Goal: Task Accomplishment & Management: Use online tool/utility

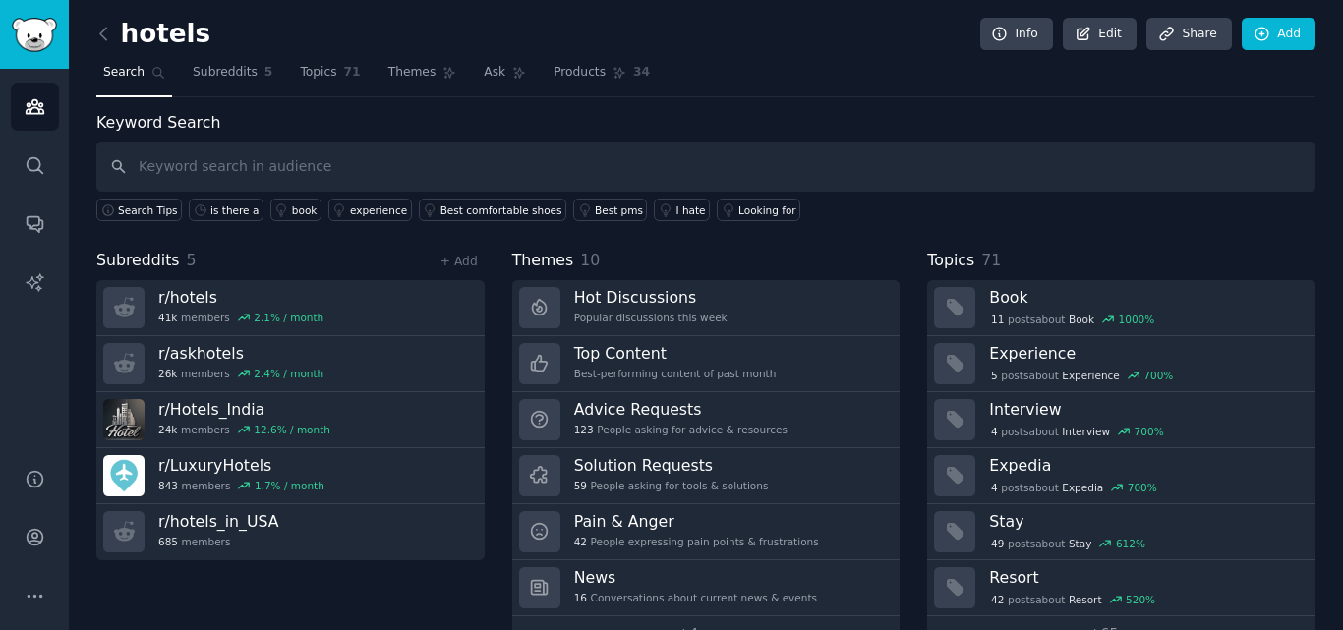
scroll to position [48, 0]
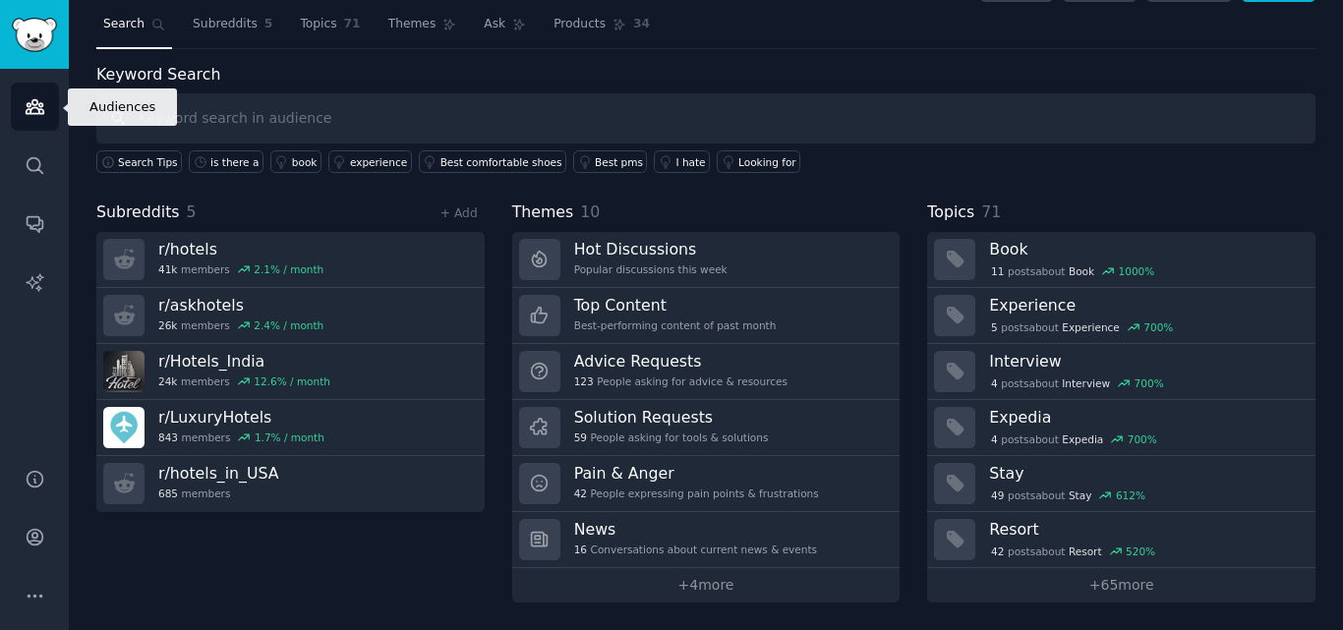
click at [38, 125] on link "Audiences" at bounding box center [35, 107] width 48 height 48
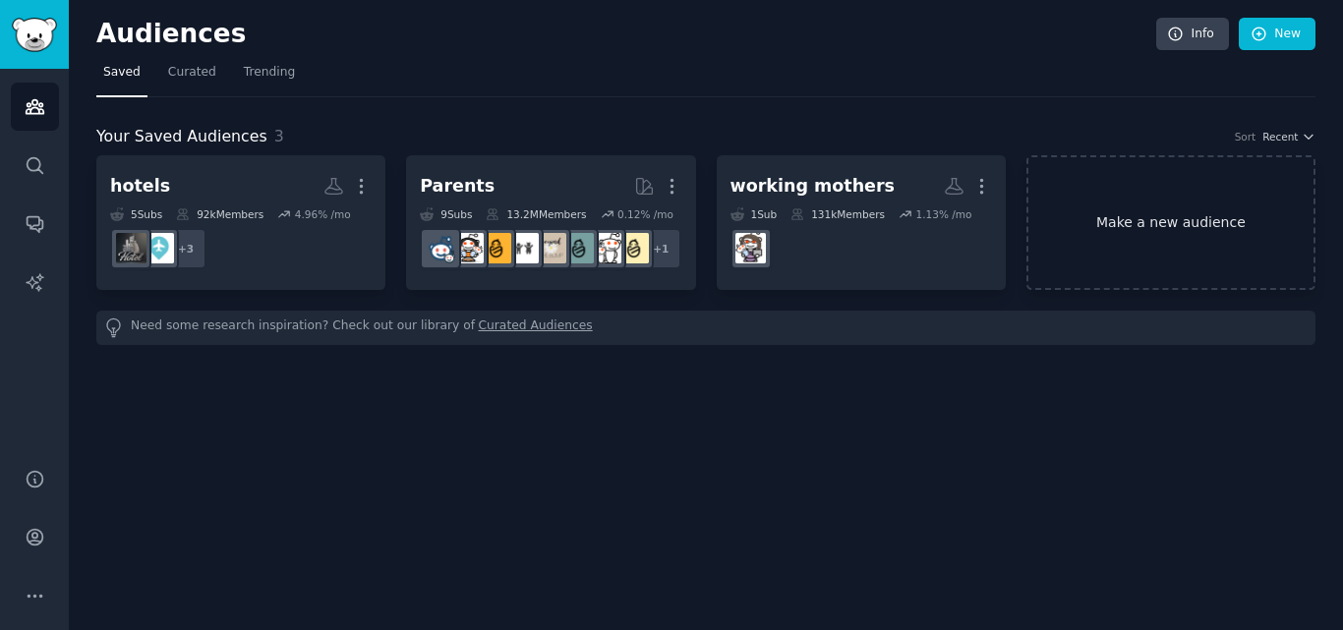
click at [1207, 279] on link "Make a new audience" at bounding box center [1171, 222] width 289 height 135
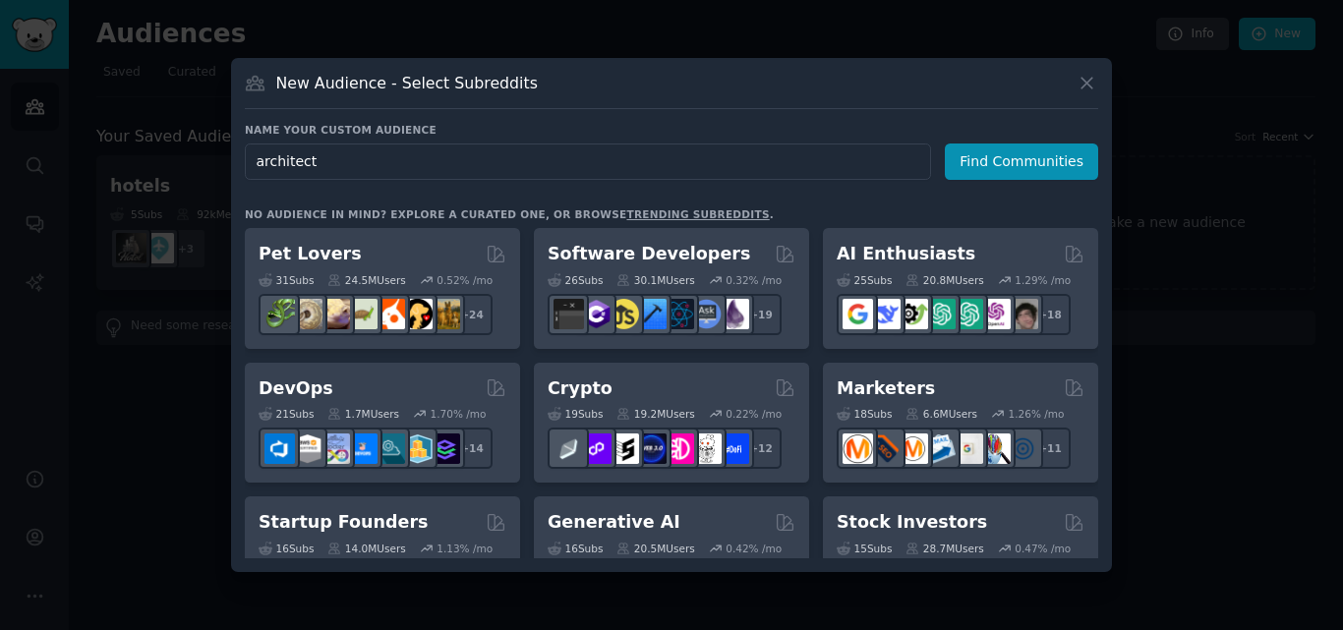
type input "architects"
click button "Find Communities" at bounding box center [1021, 162] width 153 height 36
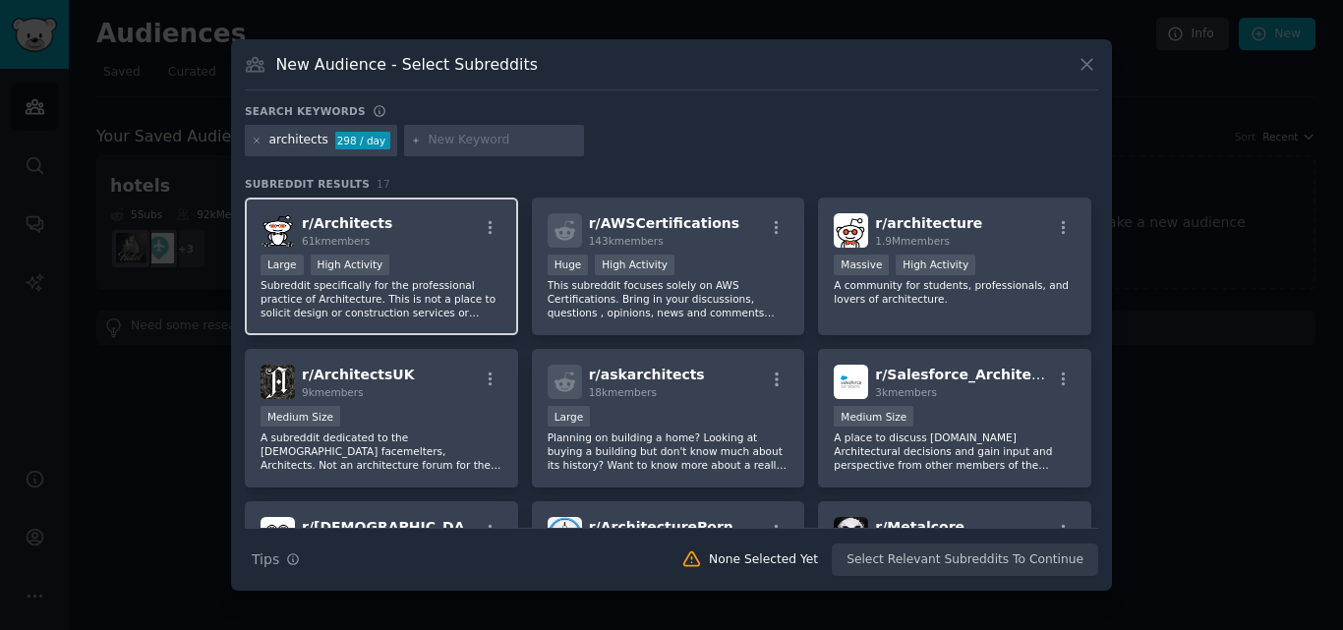
click at [452, 235] on div "r/ Architects 61k members" at bounding box center [382, 230] width 242 height 34
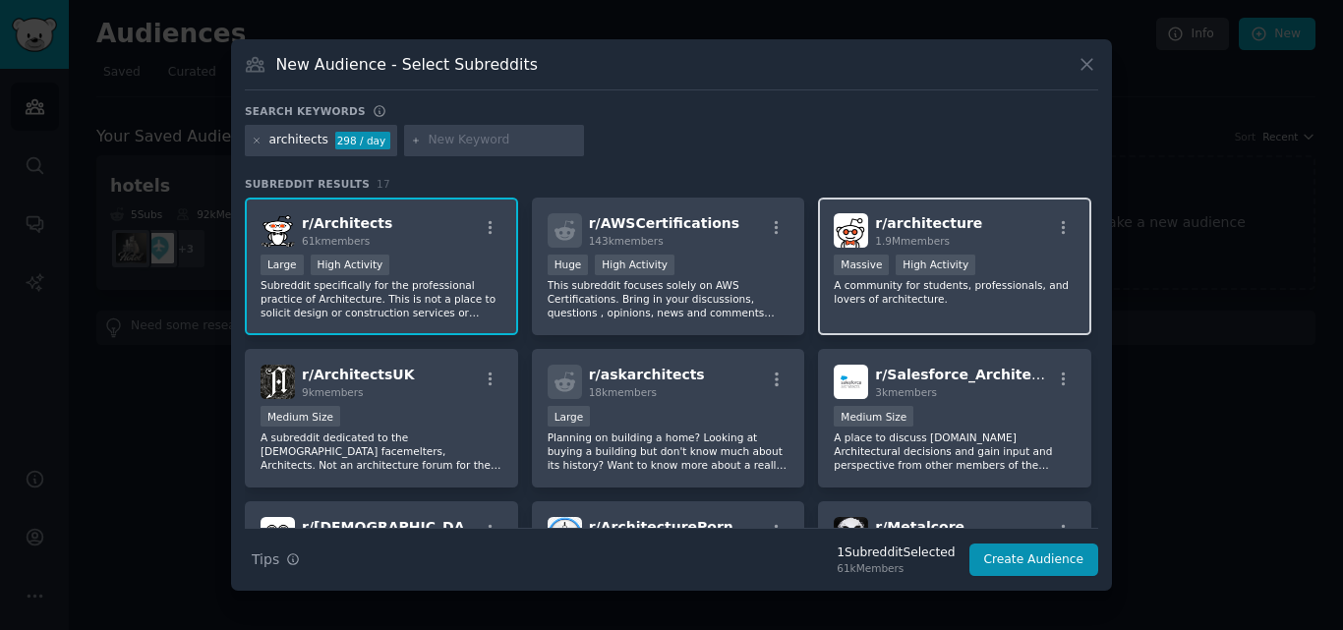
click at [1022, 251] on div "r/ architecture 1.9M members >= 80th percentile for submissions / day Massive H…" at bounding box center [954, 267] width 273 height 139
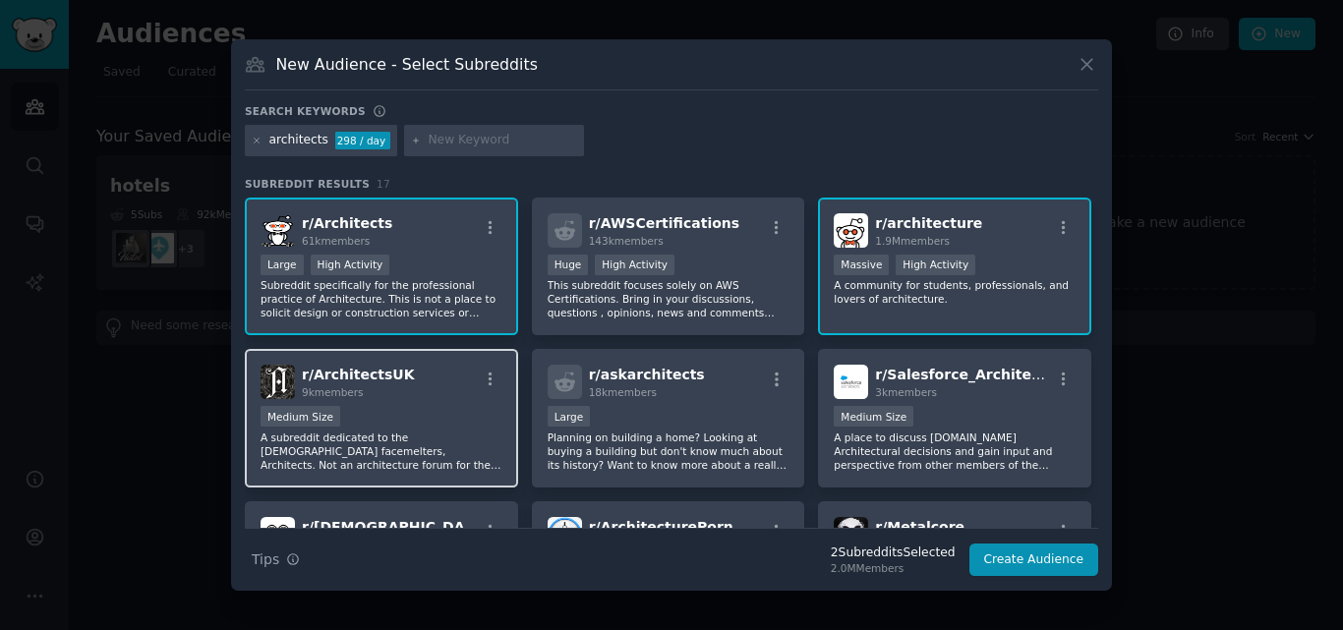
click at [439, 410] on div "Medium Size" at bounding box center [382, 418] width 242 height 25
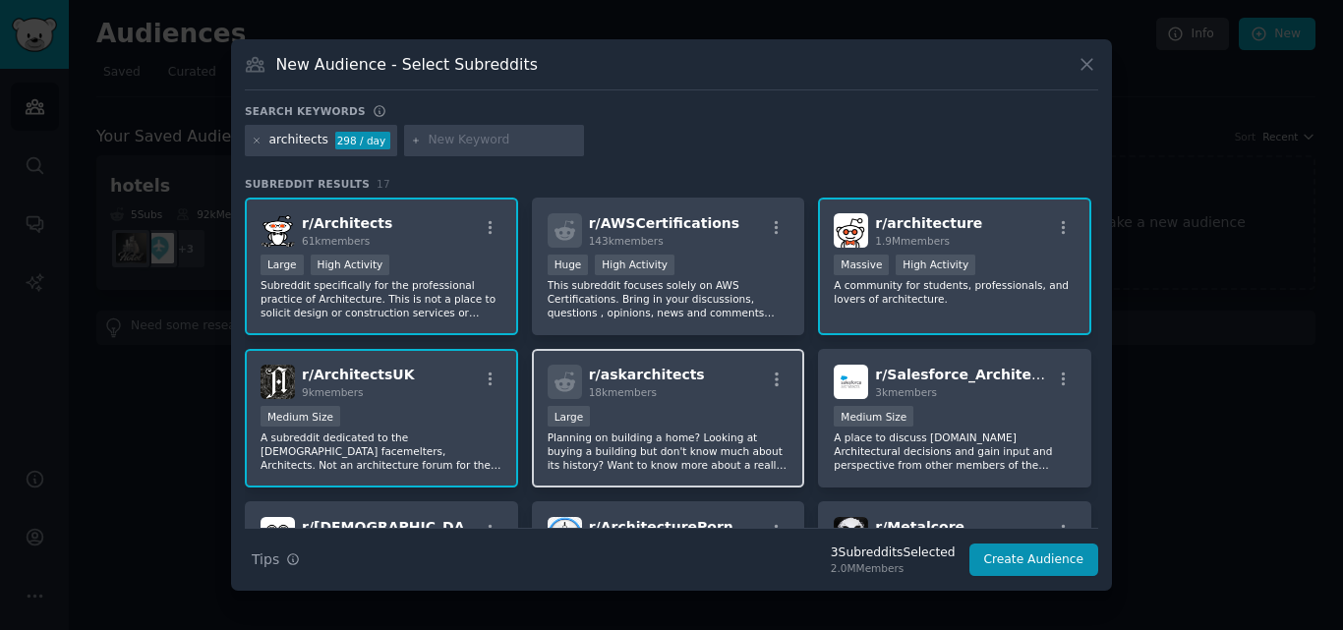
click at [665, 402] on div "r/ askarchitects 18k members Large Planning on building a home? Looking at buyi…" at bounding box center [668, 418] width 273 height 139
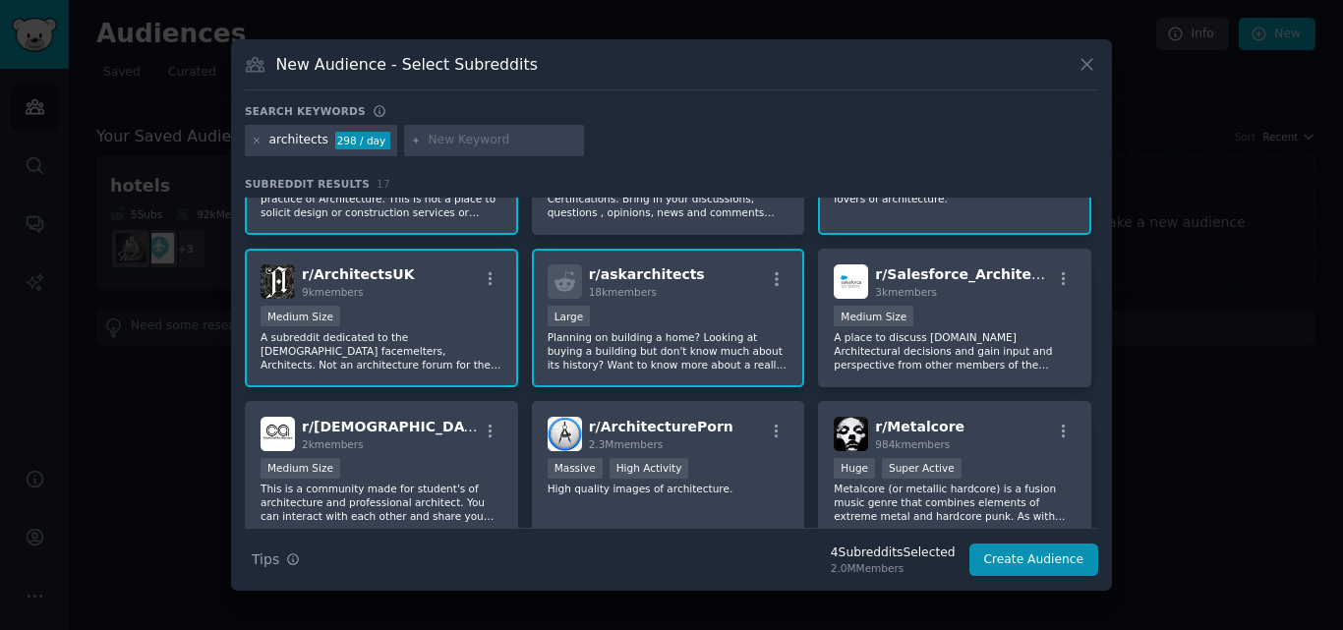
scroll to position [131, 0]
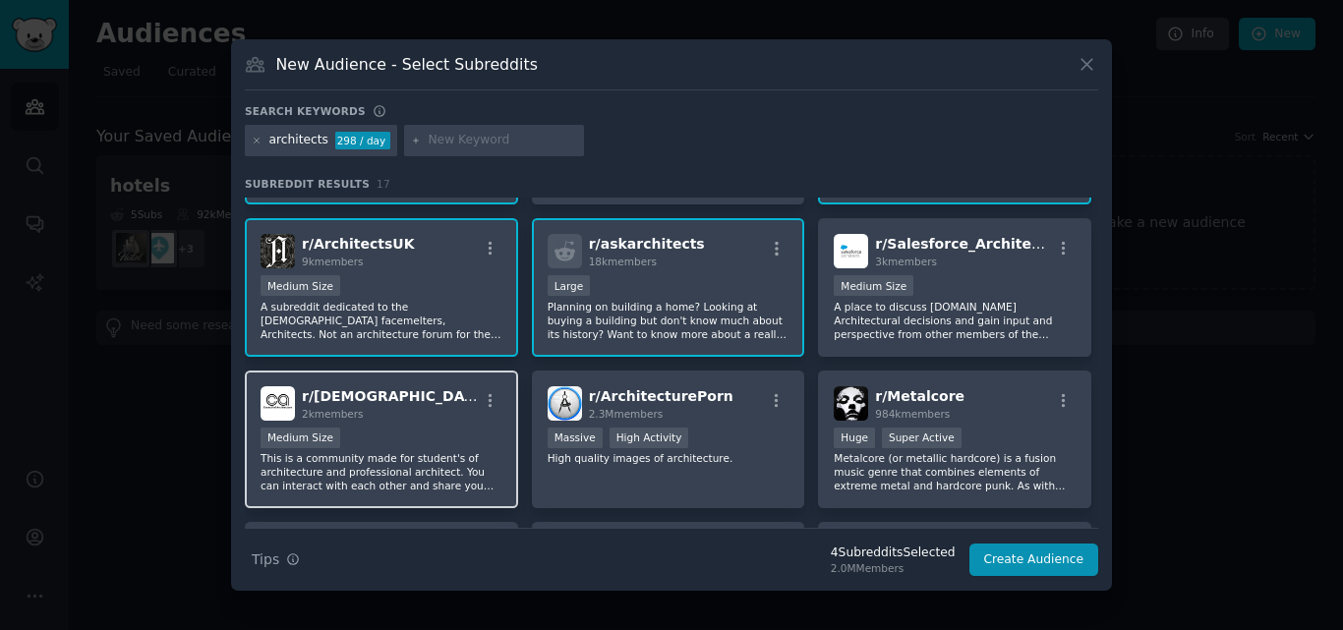
click at [384, 444] on div "Medium Size" at bounding box center [382, 440] width 242 height 25
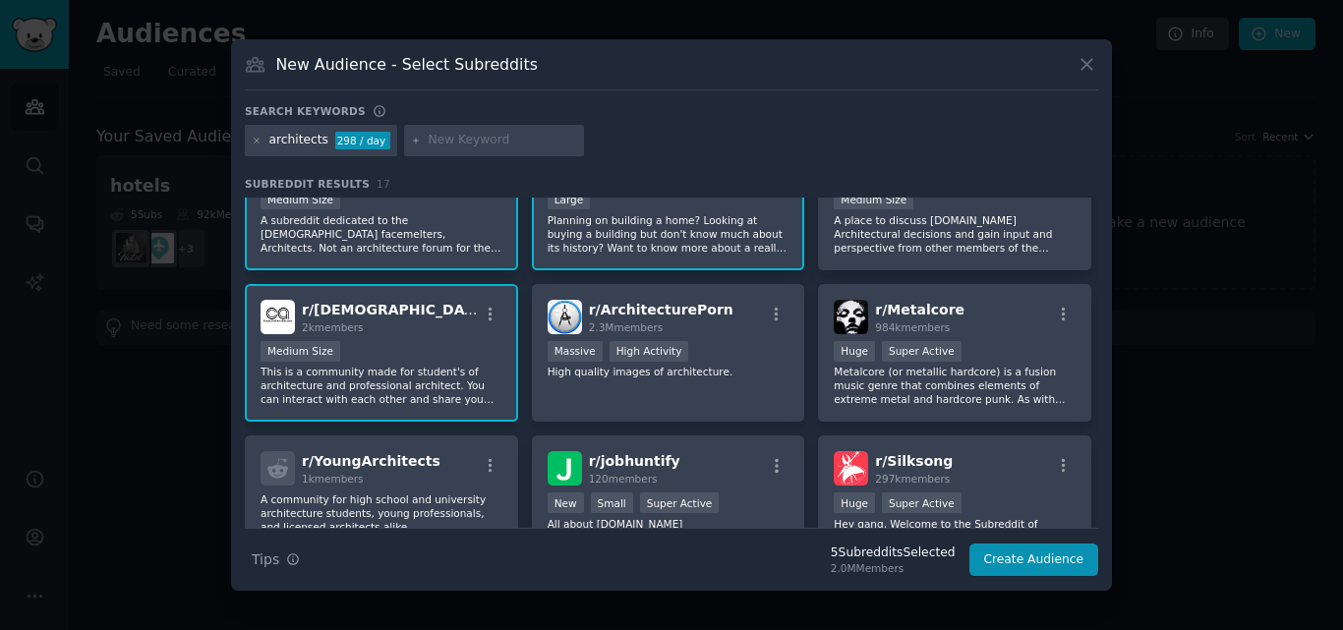
scroll to position [263, 0]
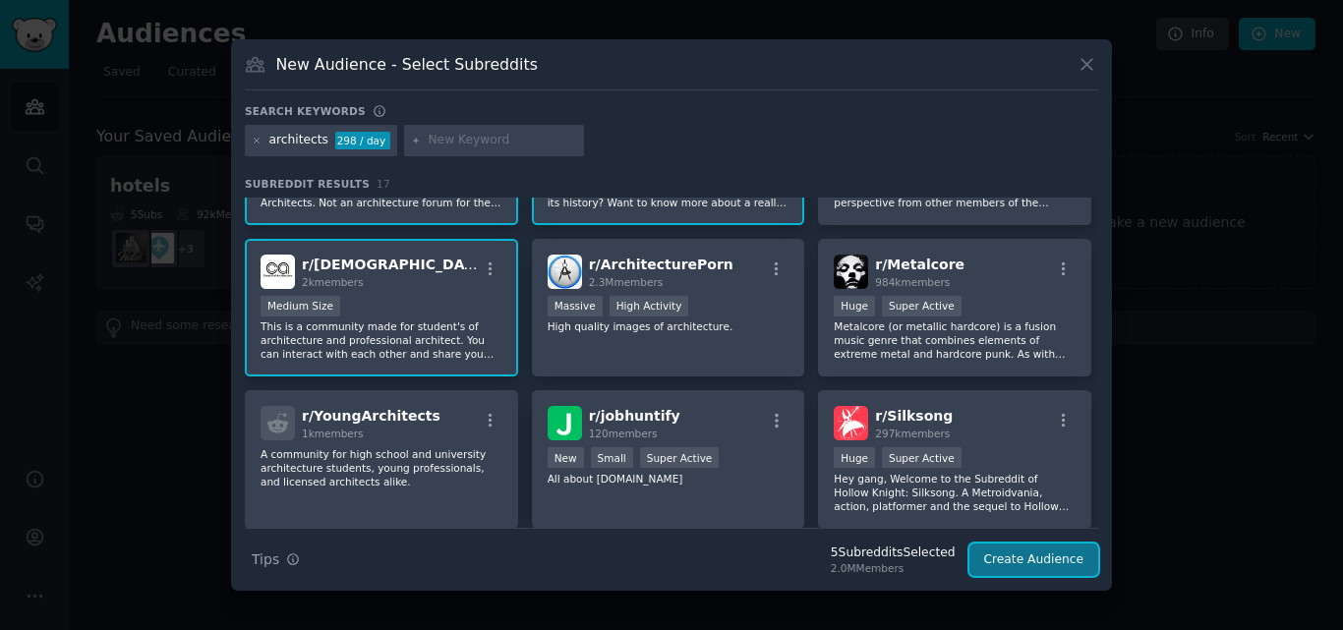
click at [1052, 562] on button "Create Audience" at bounding box center [1035, 560] width 130 height 33
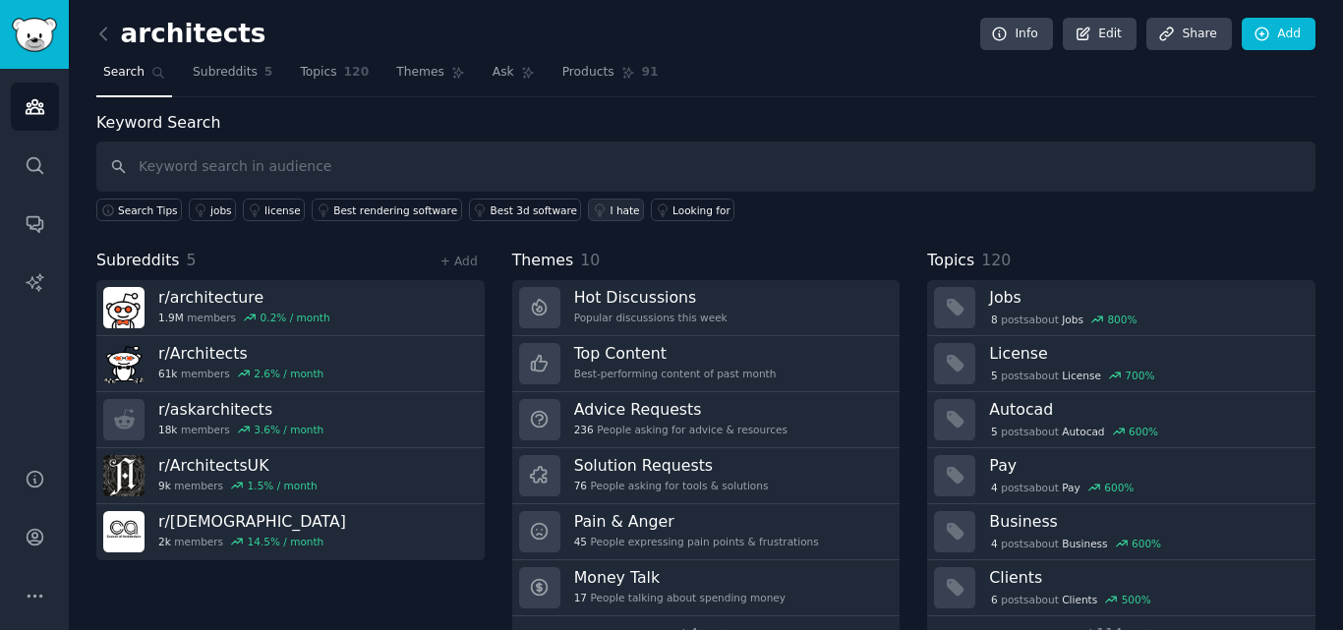
click at [610, 210] on div "I hate" at bounding box center [624, 211] width 29 height 14
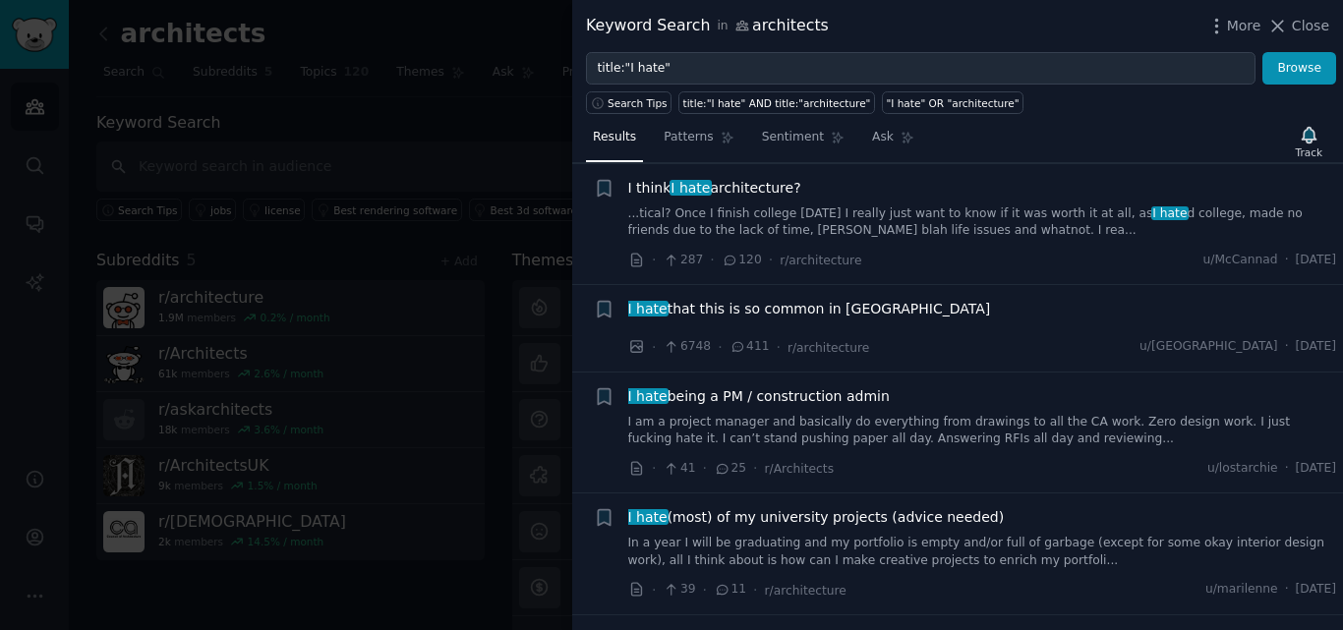
scroll to position [518, 0]
click at [479, 137] on div at bounding box center [671, 315] width 1343 height 630
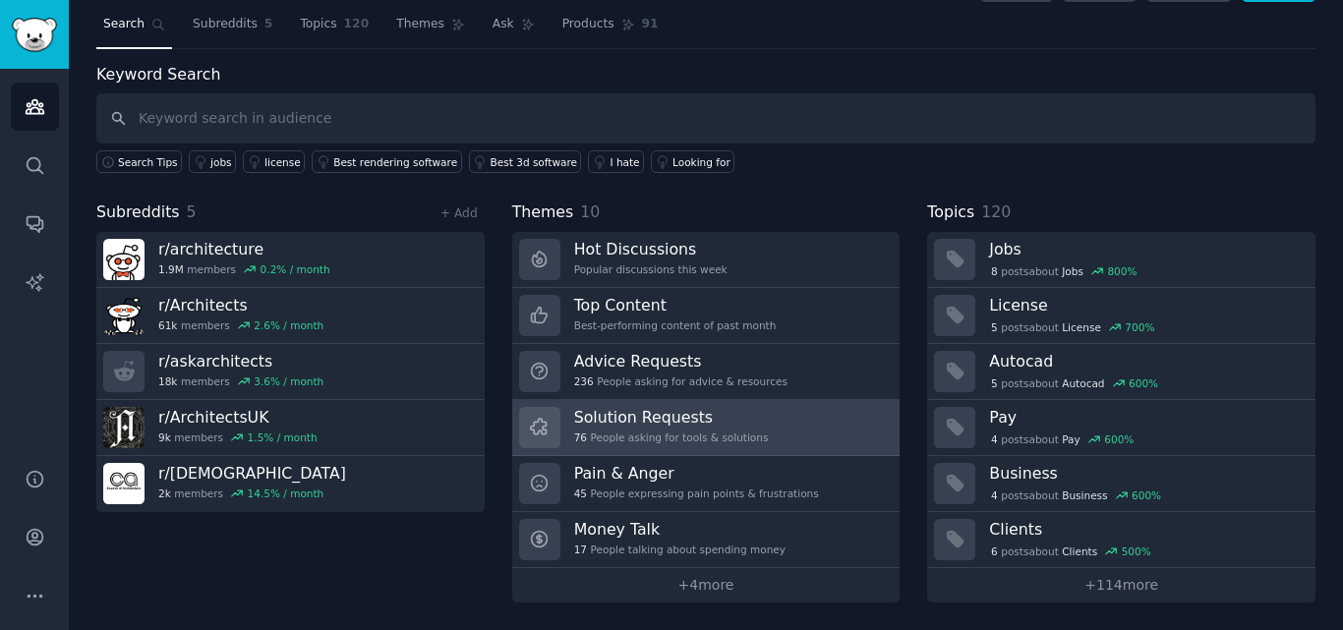
click at [647, 420] on h3 "Solution Requests" at bounding box center [671, 417] width 195 height 21
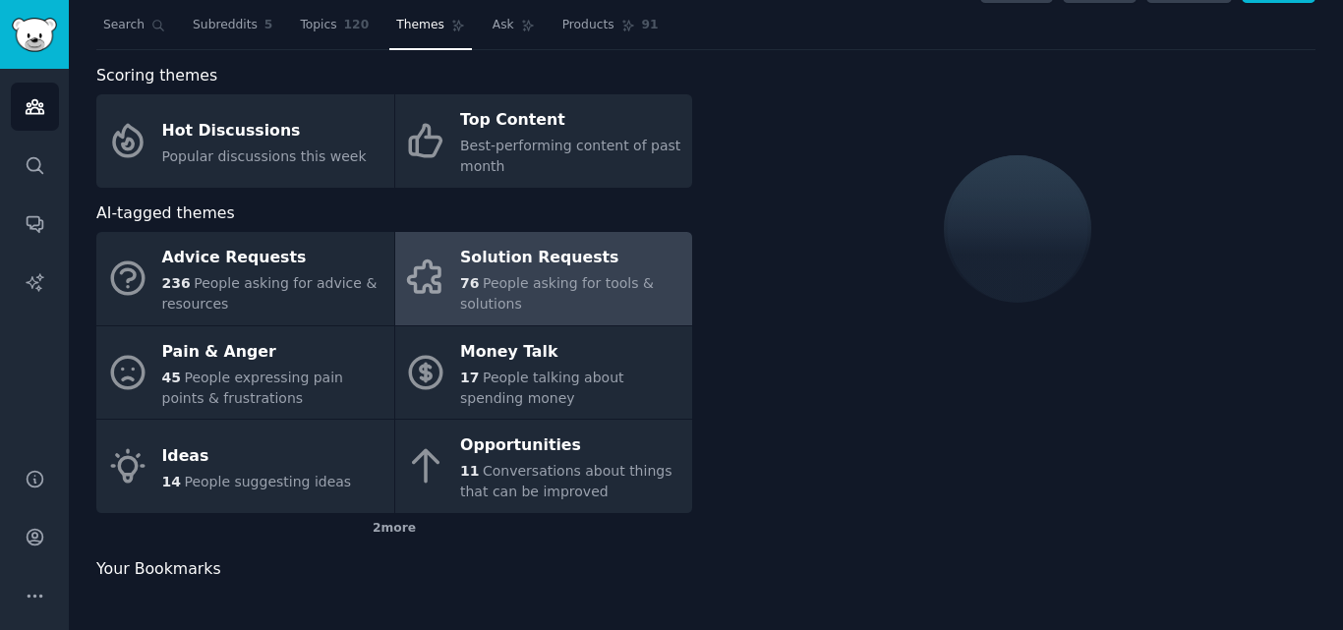
scroll to position [48, 0]
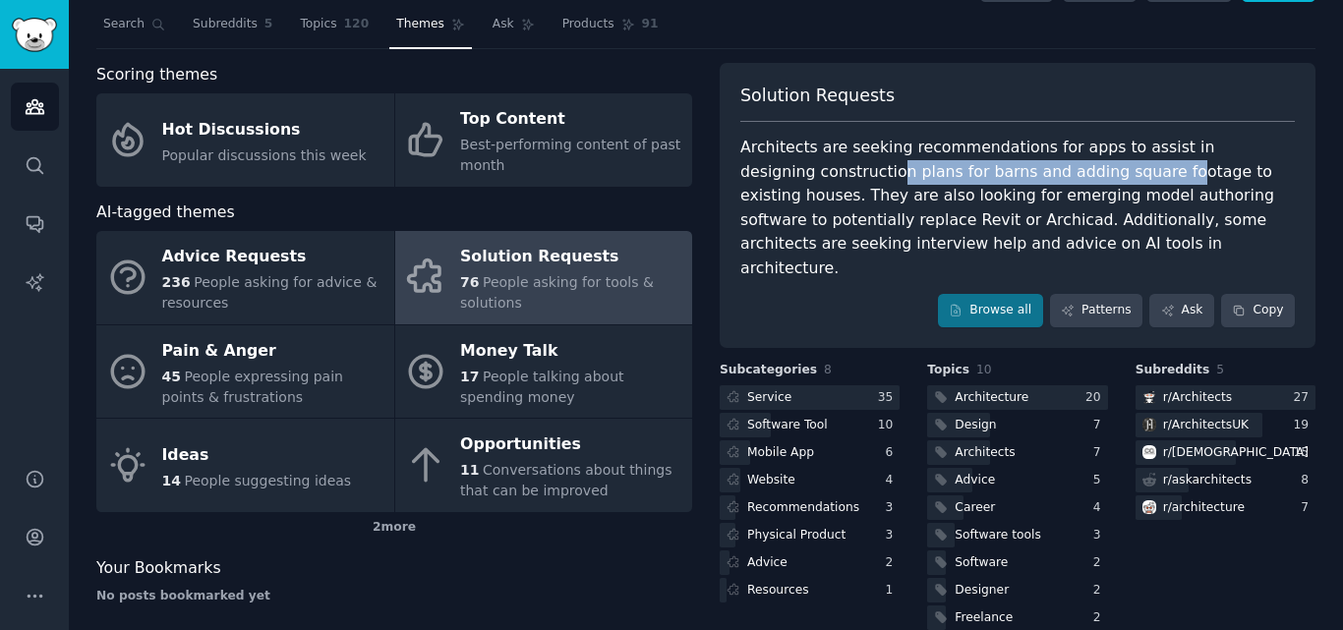
drag, startPoint x: 814, startPoint y: 166, endPoint x: 1076, endPoint y: 167, distance: 261.6
click at [1076, 167] on div "Architects are seeking recommendations for apps to assist in designing construc…" at bounding box center [1017, 208] width 555 height 145
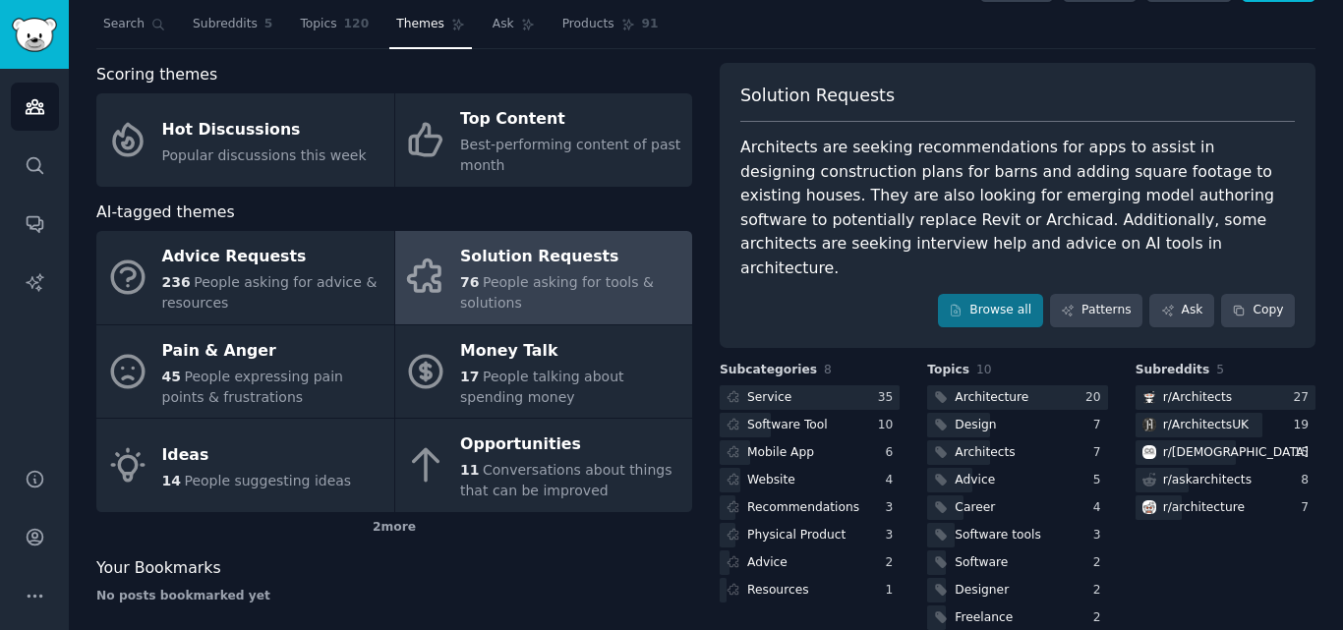
click at [1151, 174] on div "Architects are seeking recommendations for apps to assist in designing construc…" at bounding box center [1017, 208] width 555 height 145
drag, startPoint x: 828, startPoint y: 203, endPoint x: 970, endPoint y: 198, distance: 141.7
click at [970, 198] on div "Architects are seeking recommendations for apps to assist in designing construc…" at bounding box center [1017, 208] width 555 height 145
drag, startPoint x: 787, startPoint y: 221, endPoint x: 893, endPoint y: 225, distance: 106.3
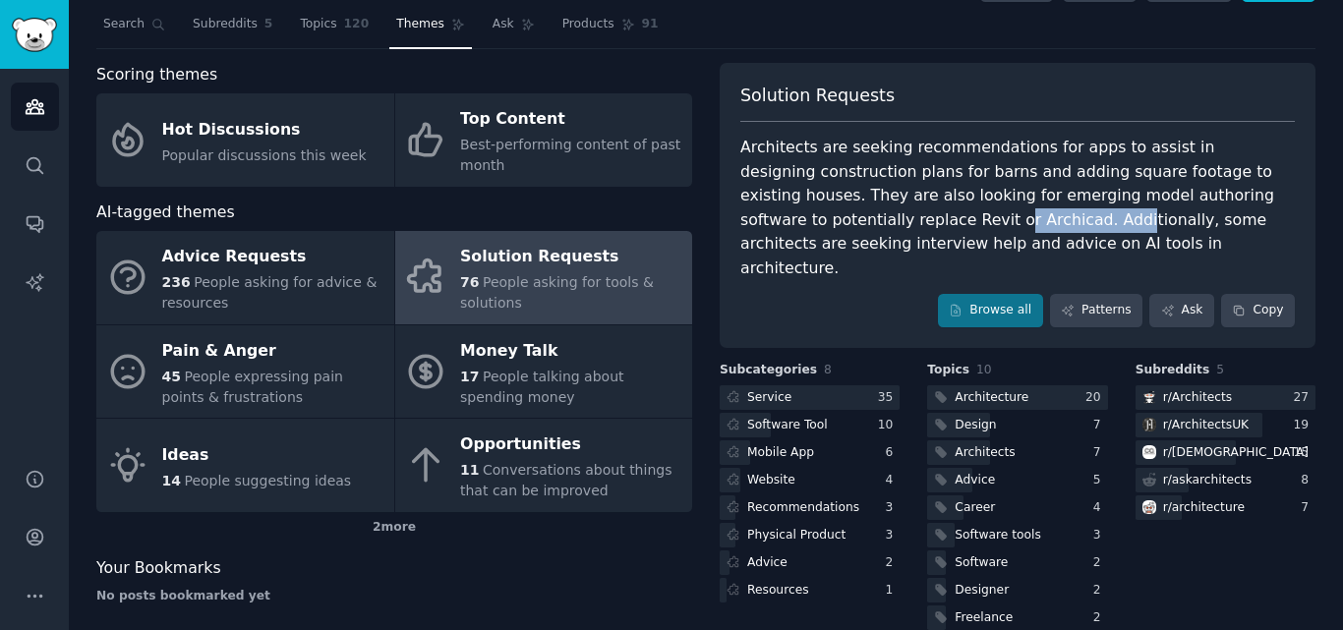
click at [893, 225] on div "Architects are seeking recommendations for apps to assist in designing construc…" at bounding box center [1017, 208] width 555 height 145
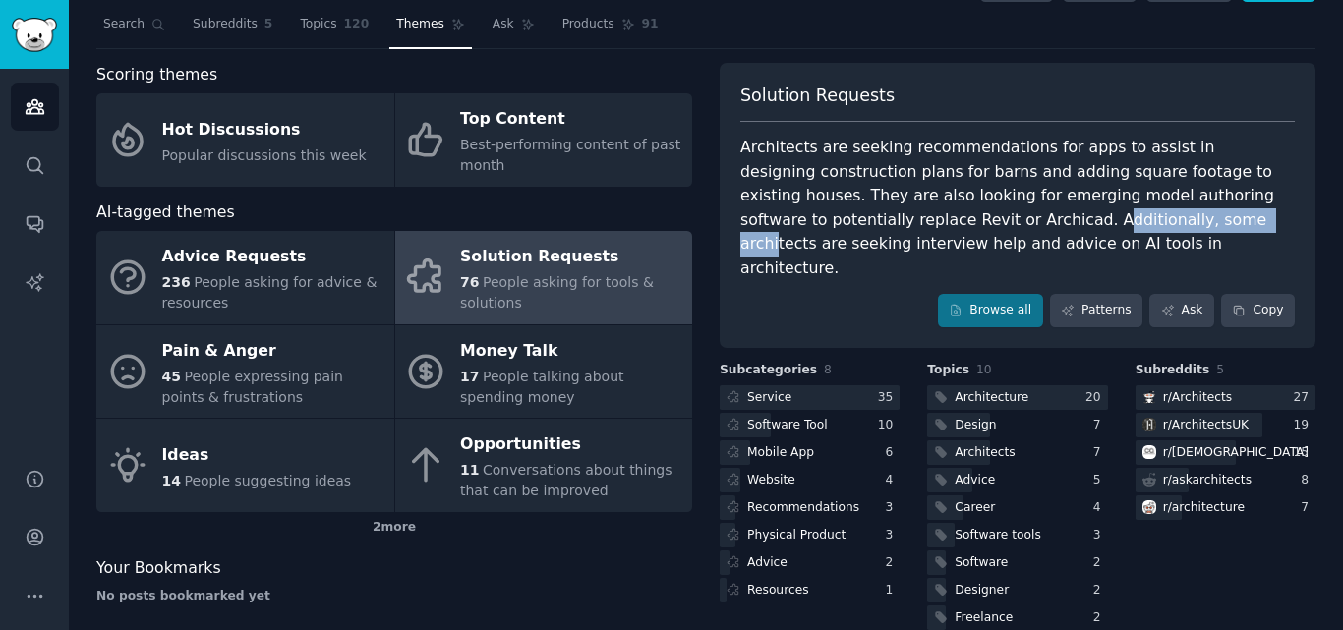
drag, startPoint x: 870, startPoint y: 223, endPoint x: 1028, endPoint y: 215, distance: 157.5
click at [1028, 215] on div "Architects are seeking recommendations for apps to assist in designing construc…" at bounding box center [1017, 208] width 555 height 145
drag, startPoint x: 958, startPoint y: 223, endPoint x: 1132, endPoint y: 217, distance: 174.1
click at [1132, 217] on div "Architects are seeking recommendations for apps to assist in designing construc…" at bounding box center [1017, 208] width 555 height 145
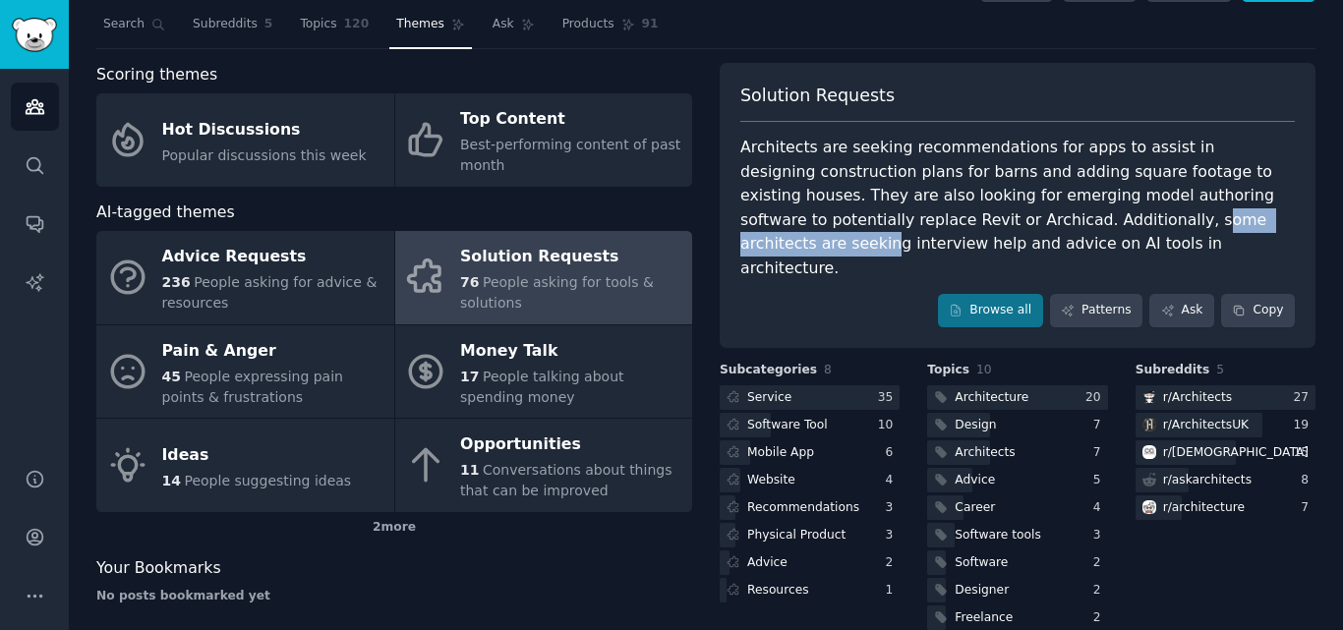
click at [1132, 217] on div "Architects are seeking recommendations for apps to assist in designing construc…" at bounding box center [1017, 208] width 555 height 145
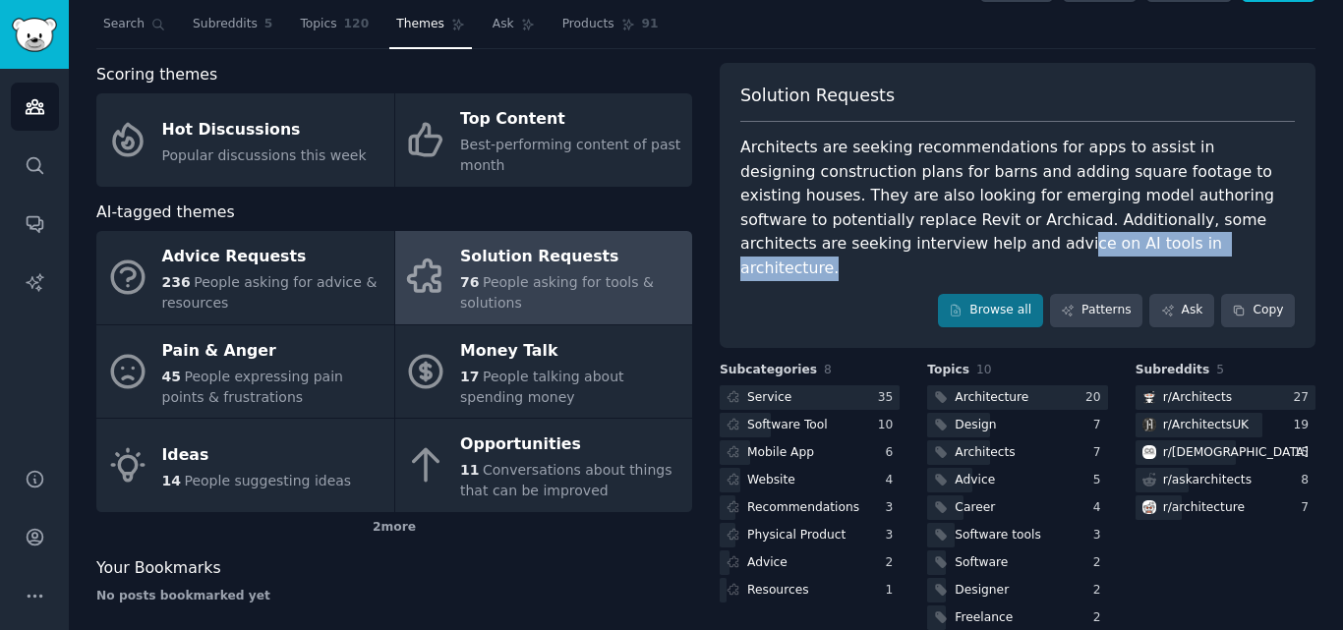
drag, startPoint x: 769, startPoint y: 242, endPoint x: 885, endPoint y: 257, distance: 117.0
click at [885, 257] on div "Solution Requests Architects are seeking recommendations for apps to assist in …" at bounding box center [1018, 205] width 596 height 285
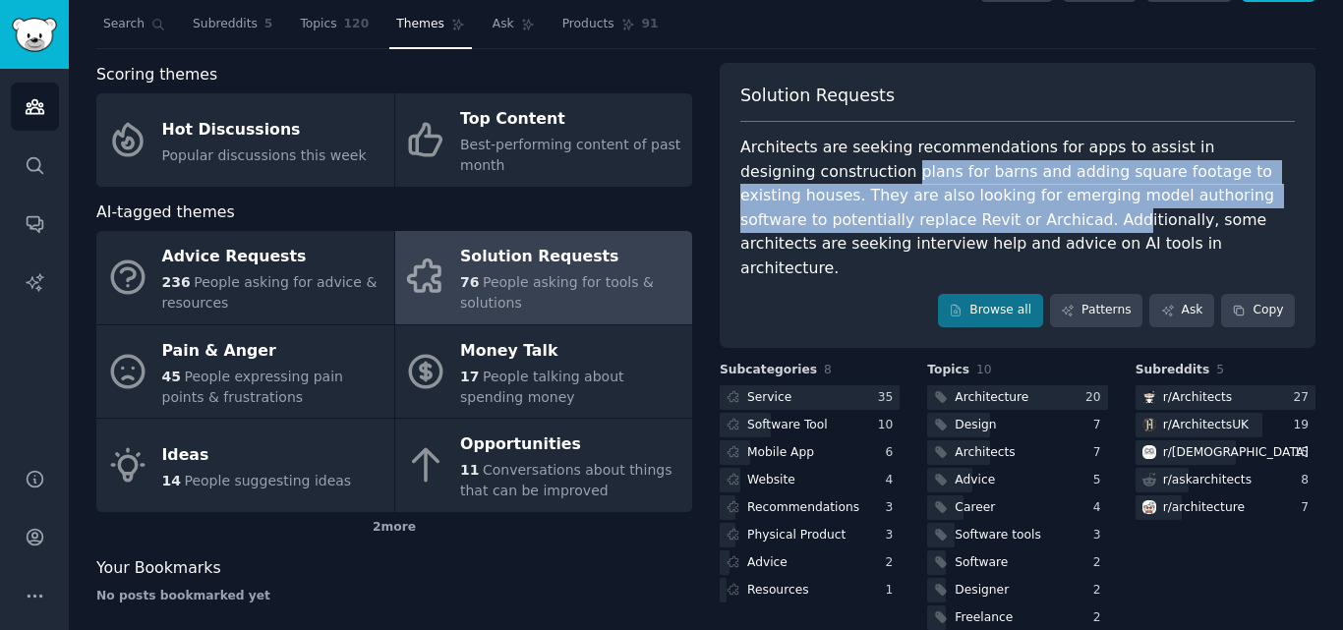
drag, startPoint x: 863, startPoint y: 198, endPoint x: 888, endPoint y: 209, distance: 27.3
click at [888, 209] on div "Architects are seeking recommendations for apps to assist in designing construc…" at bounding box center [1017, 208] width 555 height 145
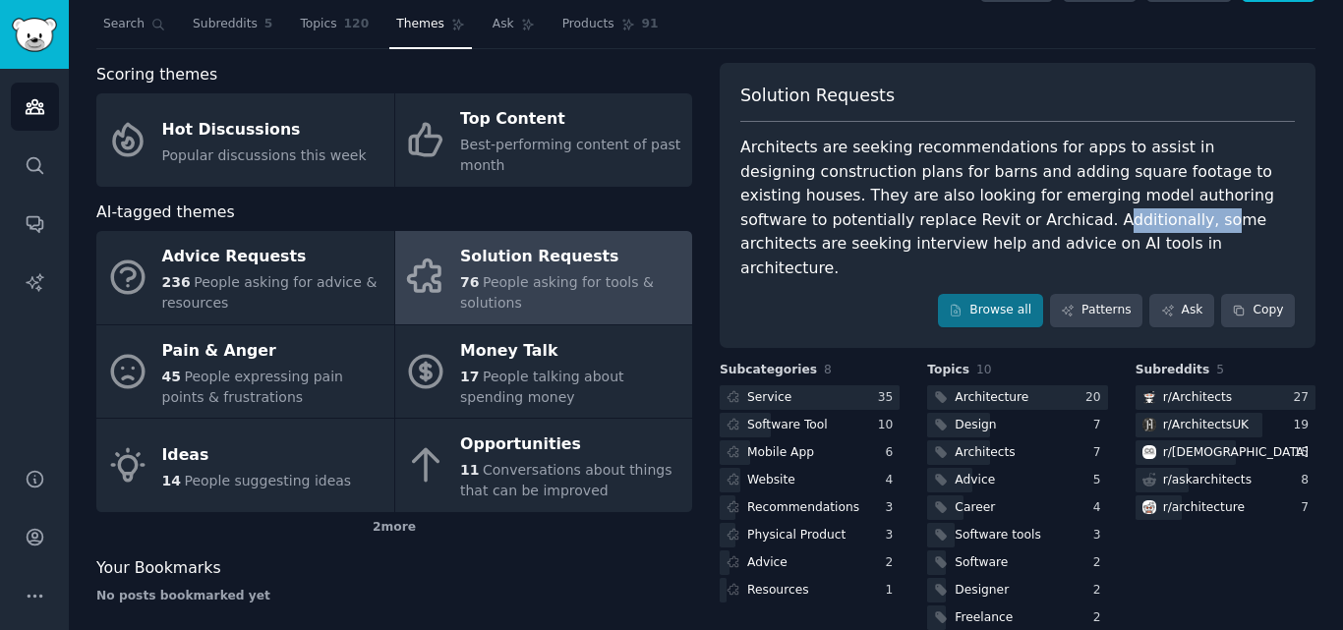
drag, startPoint x: 869, startPoint y: 209, endPoint x: 964, endPoint y: 229, distance: 96.4
click at [964, 229] on div "Architects are seeking recommendations for apps to assist in designing construc…" at bounding box center [1017, 208] width 555 height 145
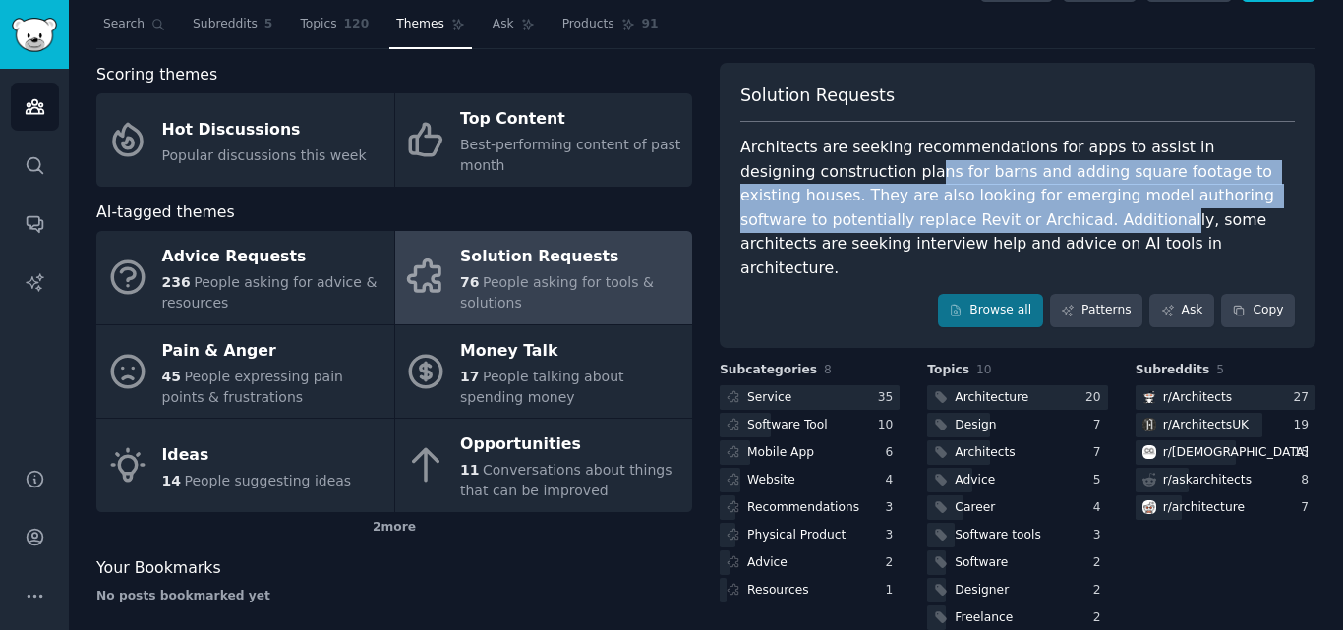
drag, startPoint x: 852, startPoint y: 165, endPoint x: 931, endPoint y: 210, distance: 91.6
click at [931, 210] on div "Architects are seeking recommendations for apps to assist in designing construc…" at bounding box center [1017, 208] width 555 height 145
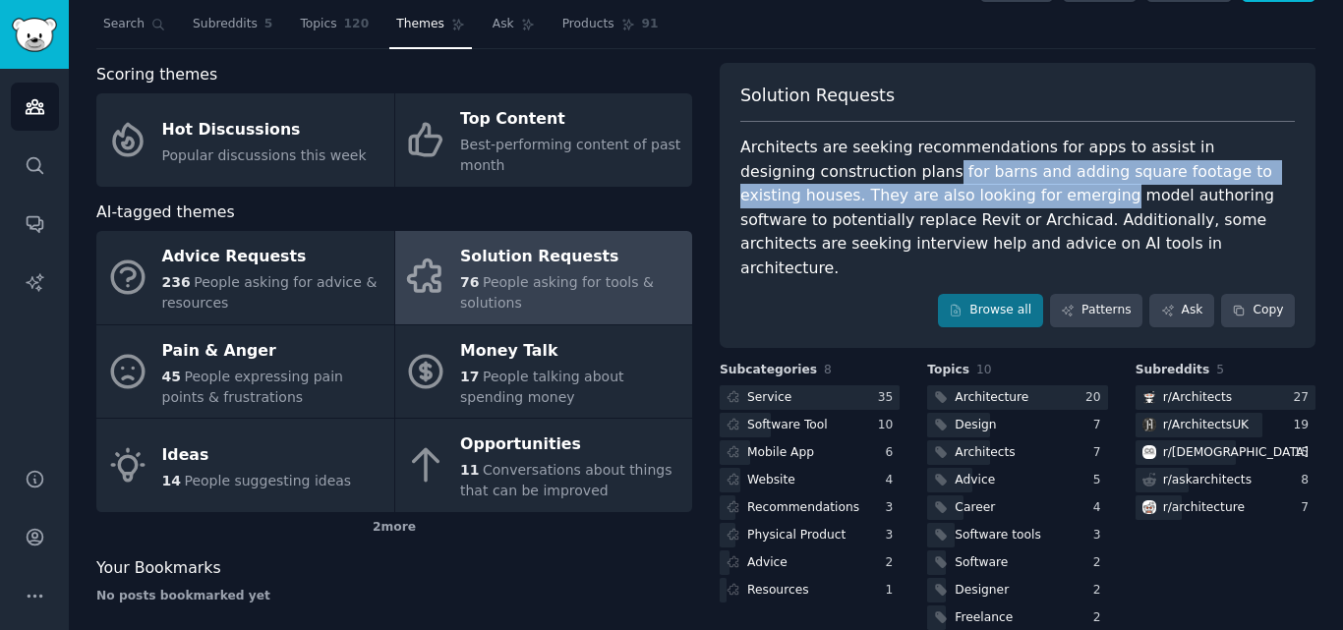
drag, startPoint x: 860, startPoint y: 174, endPoint x: 941, endPoint y: 208, distance: 87.7
click at [941, 208] on div "Architects are seeking recommendations for apps to assist in designing construc…" at bounding box center [1017, 208] width 555 height 145
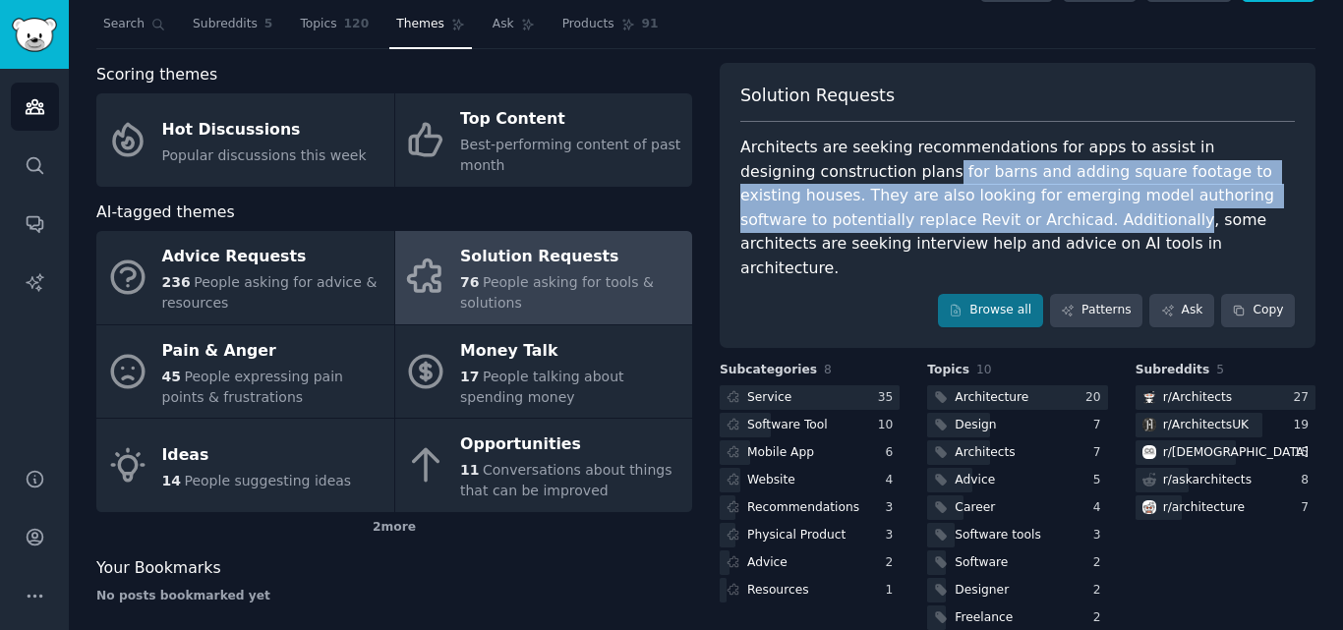
click at [941, 208] on div "Architects are seeking recommendations for apps to assist in designing construc…" at bounding box center [1017, 208] width 555 height 145
drag, startPoint x: 843, startPoint y: 168, endPoint x: 913, endPoint y: 212, distance: 82.7
click at [913, 212] on div "Architects are seeking recommendations for apps to assist in designing construc…" at bounding box center [1017, 208] width 555 height 145
click at [913, 213] on div "Architects are seeking recommendations for apps to assist in designing construc…" at bounding box center [1017, 208] width 555 height 145
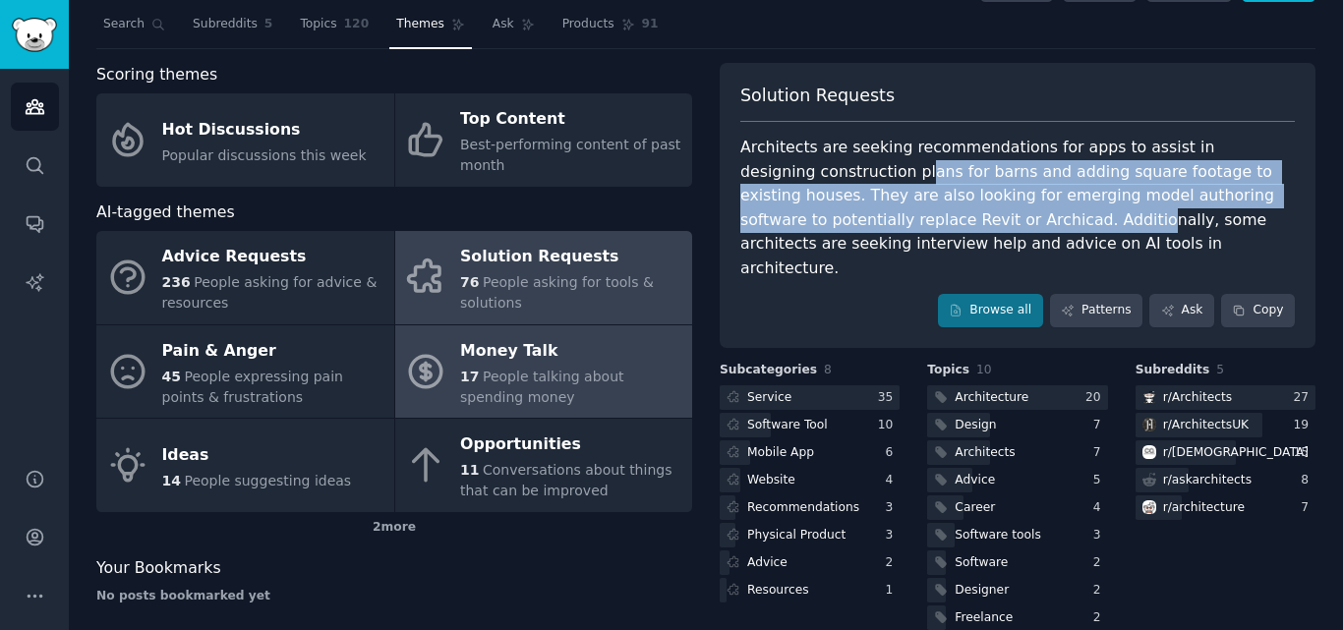
scroll to position [0, 0]
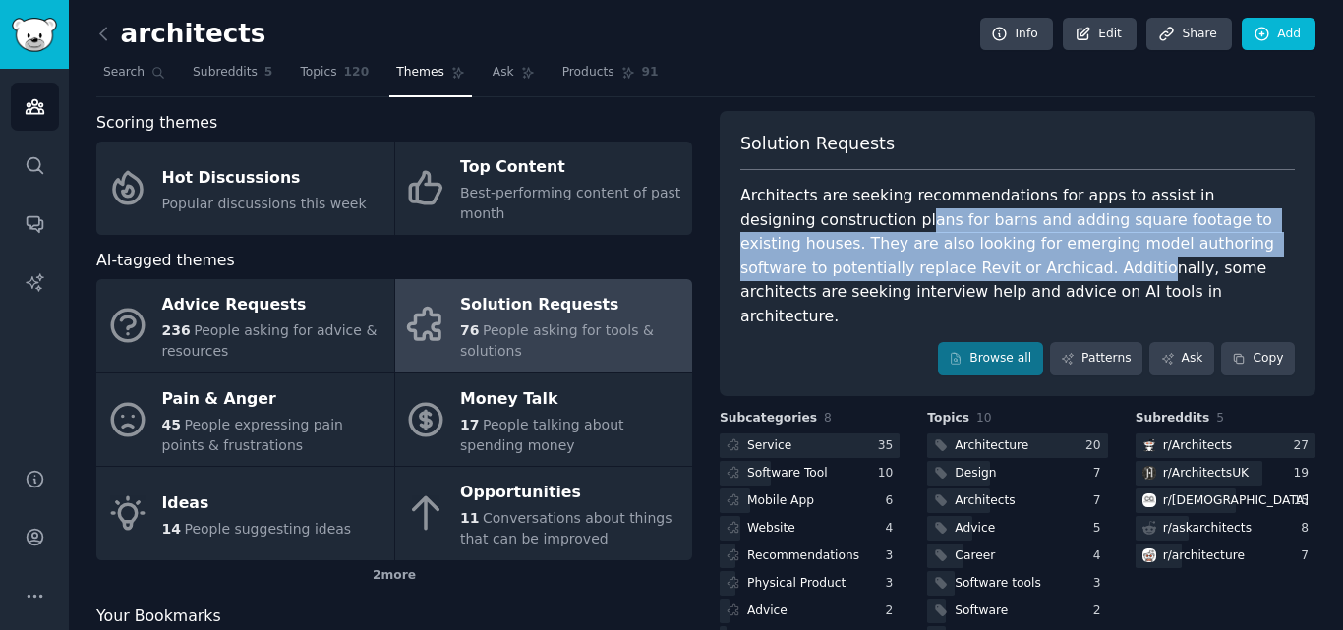
click at [1001, 229] on div "Architects are seeking recommendations for apps to assist in designing construc…" at bounding box center [1017, 256] width 555 height 145
drag, startPoint x: 850, startPoint y: 218, endPoint x: 911, endPoint y: 266, distance: 77.7
click at [911, 266] on div "Architects are seeking recommendations for apps to assist in designing construc…" at bounding box center [1017, 256] width 555 height 145
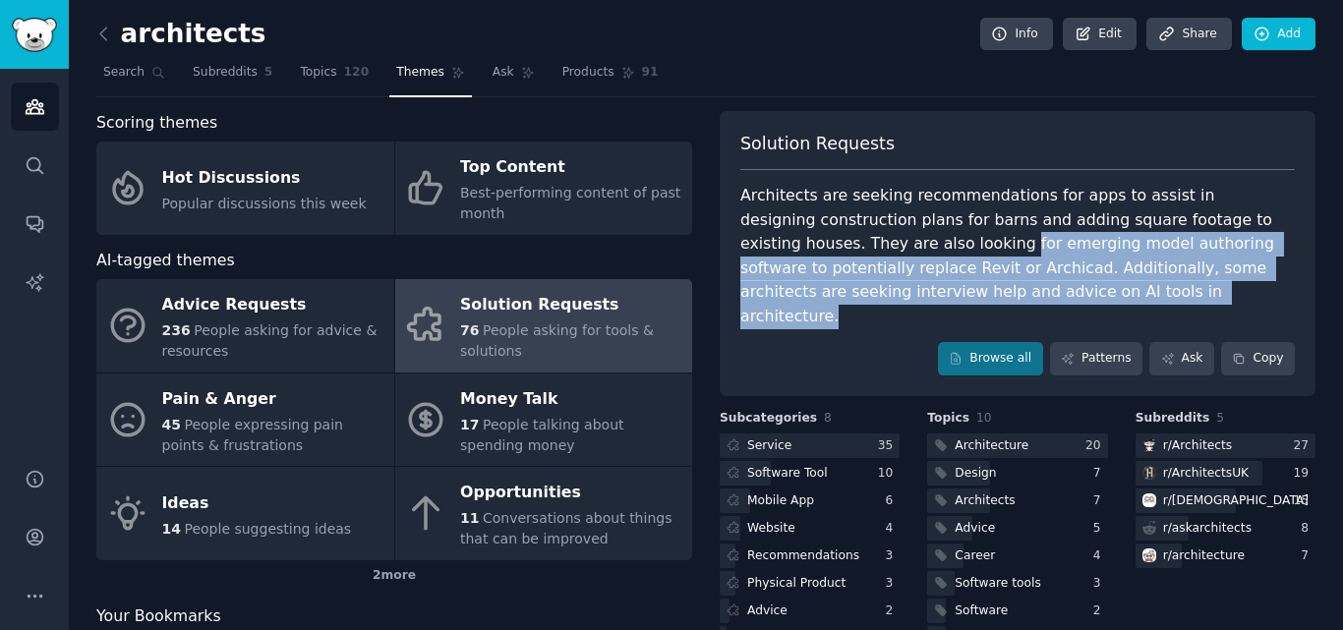
drag, startPoint x: 969, startPoint y: 289, endPoint x: 848, endPoint y: 252, distance: 126.6
click at [848, 252] on div "Architects are seeking recommendations for apps to assist in designing construc…" at bounding box center [1017, 256] width 555 height 145
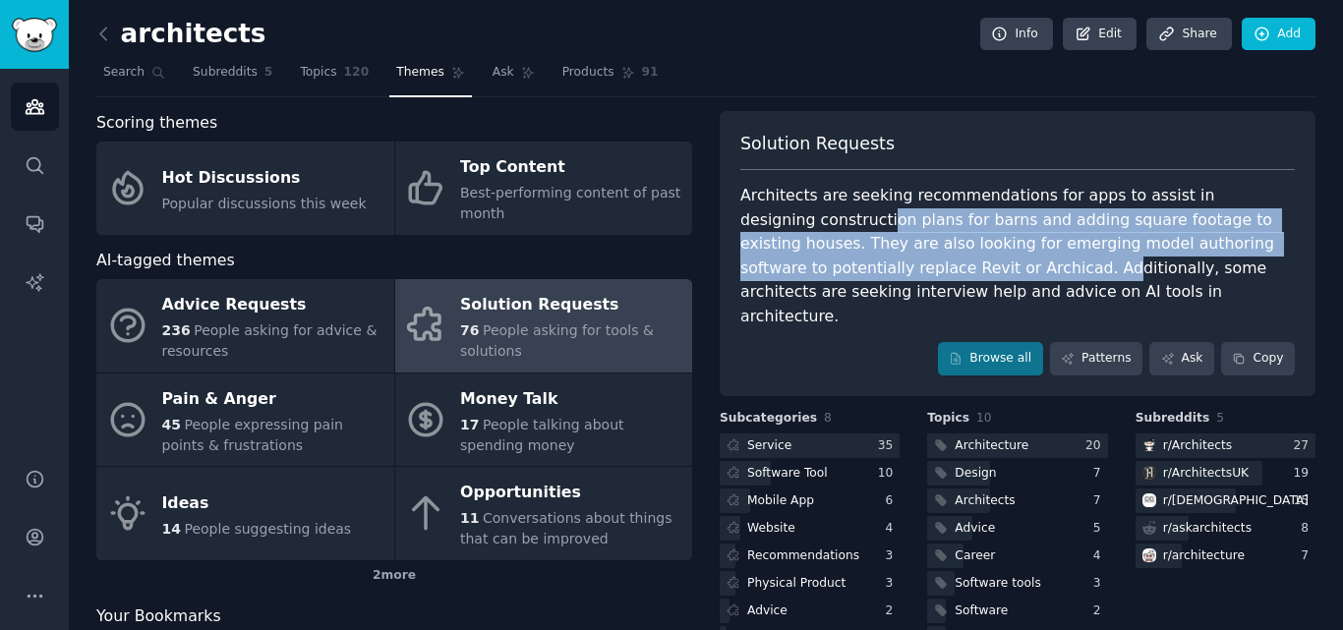
drag, startPoint x: 805, startPoint y: 215, endPoint x: 881, endPoint y: 264, distance: 89.7
click at [881, 264] on div "Architects are seeking recommendations for apps to assist in designing construc…" at bounding box center [1017, 256] width 555 height 145
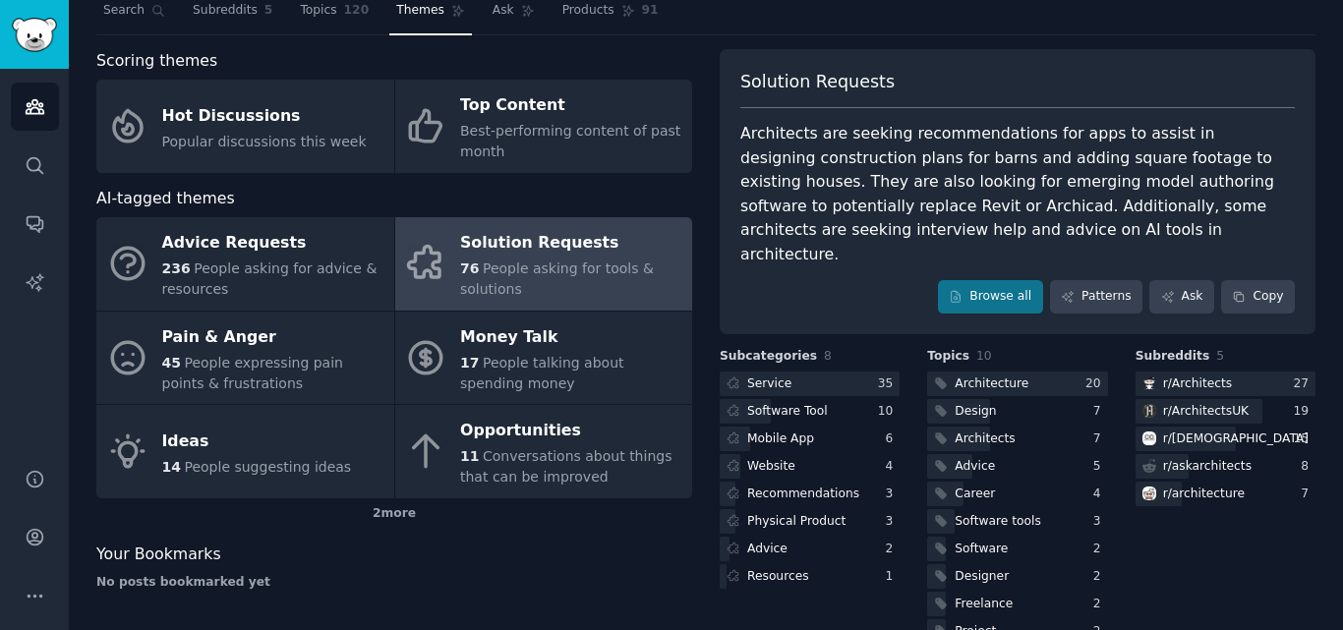
scroll to position [66, 0]
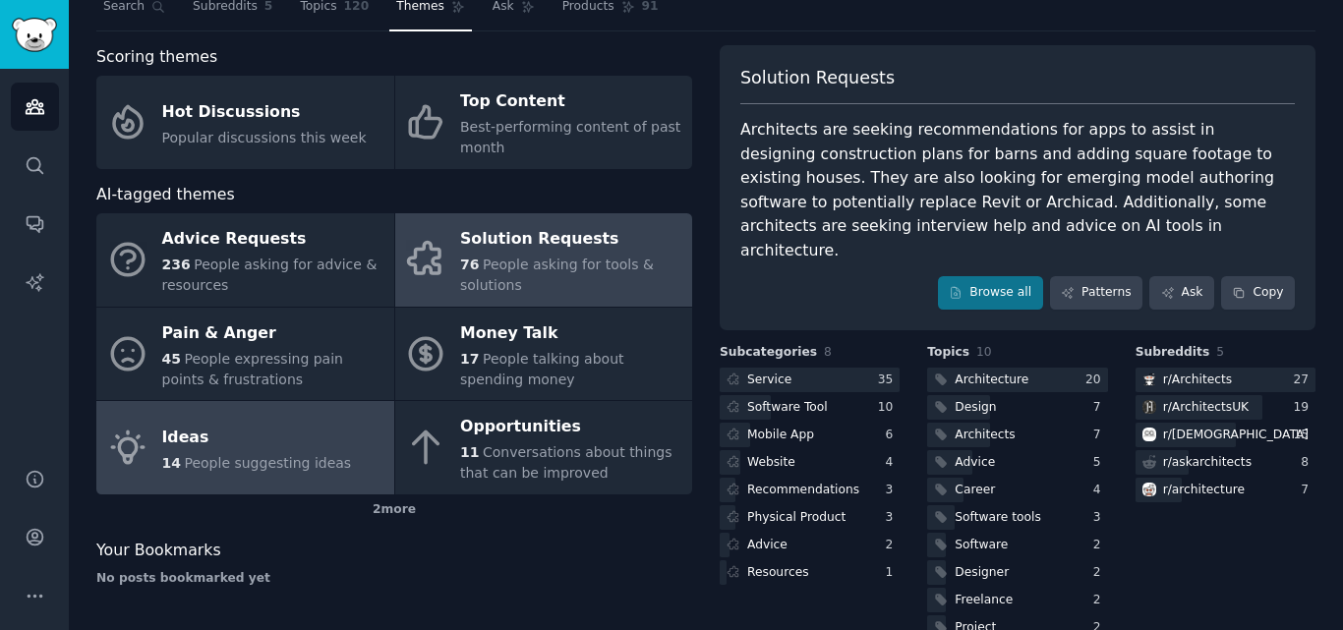
click at [226, 463] on span "People suggesting ideas" at bounding box center [267, 463] width 167 height 16
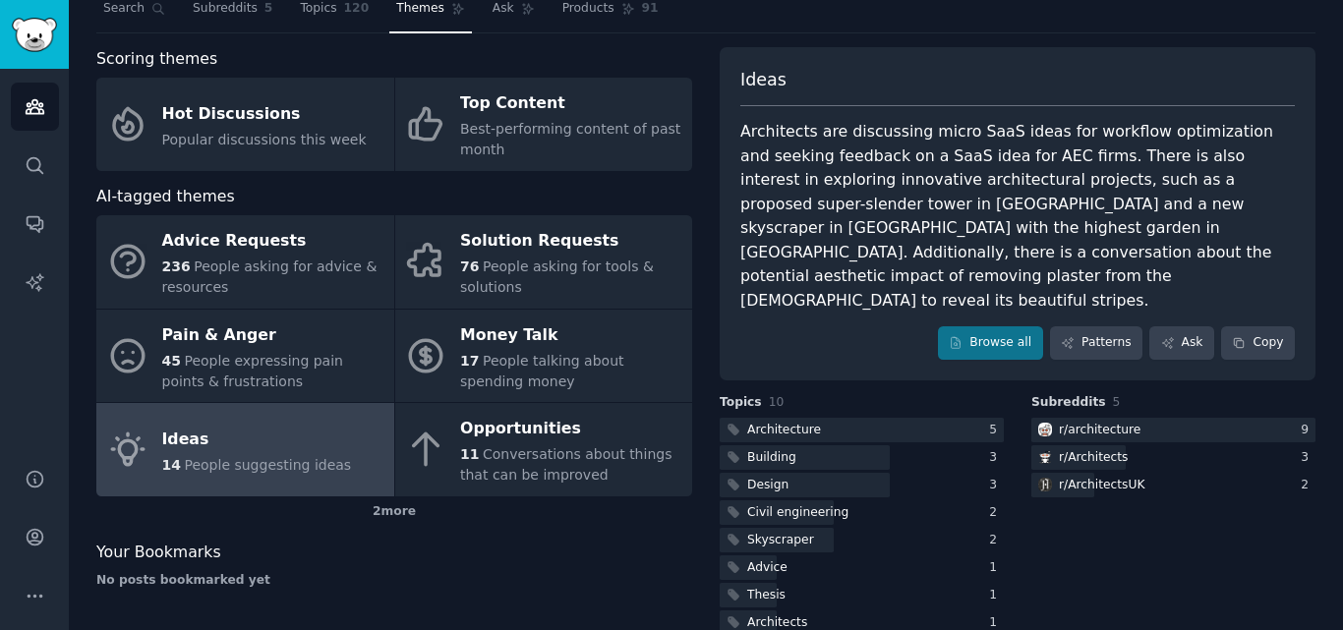
scroll to position [66, 0]
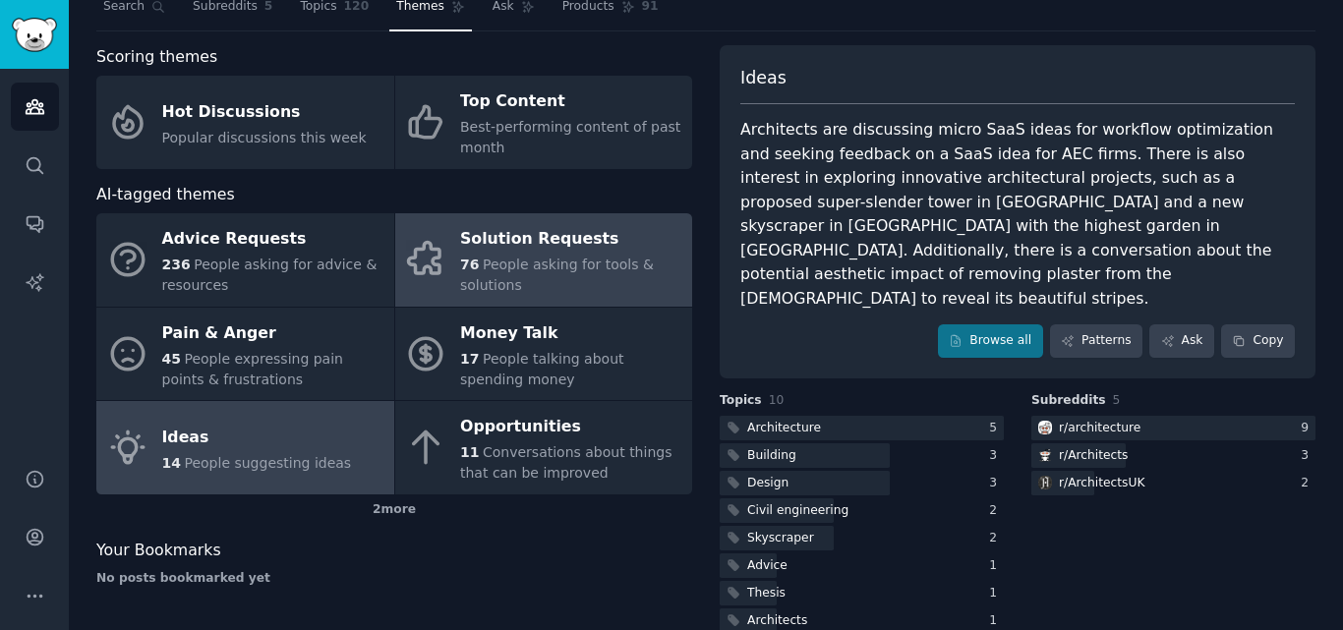
click at [608, 284] on div "76 People asking for tools & solutions" at bounding box center [571, 275] width 222 height 41
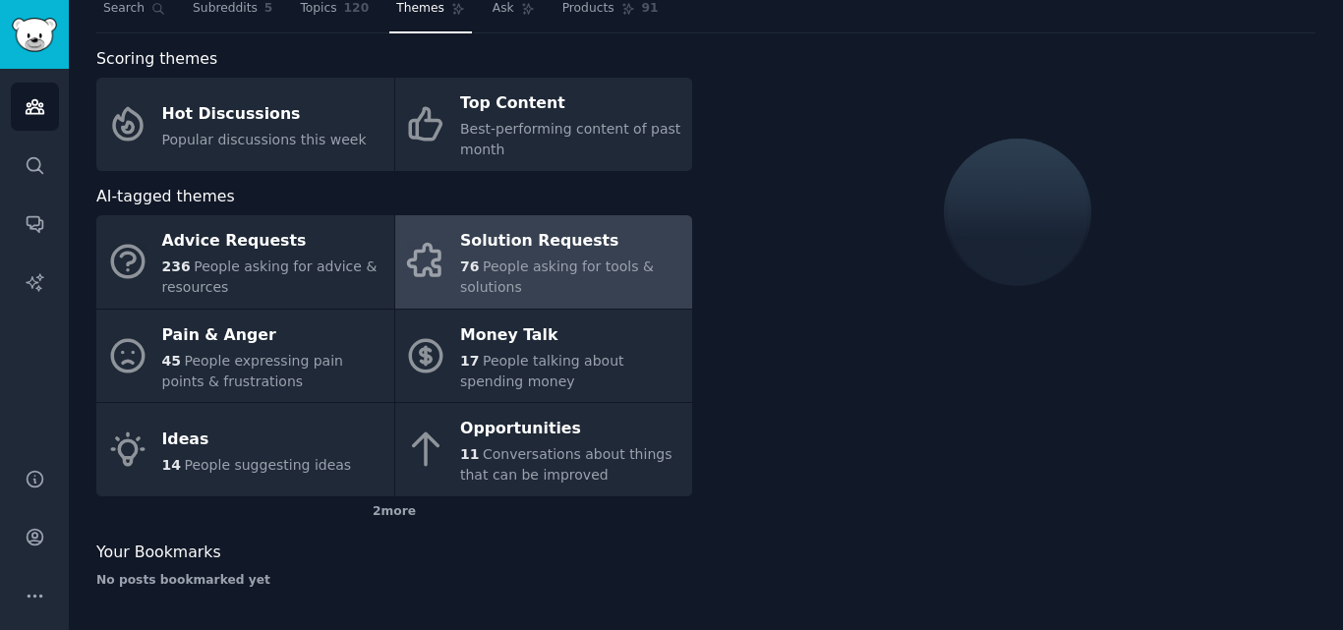
scroll to position [66, 0]
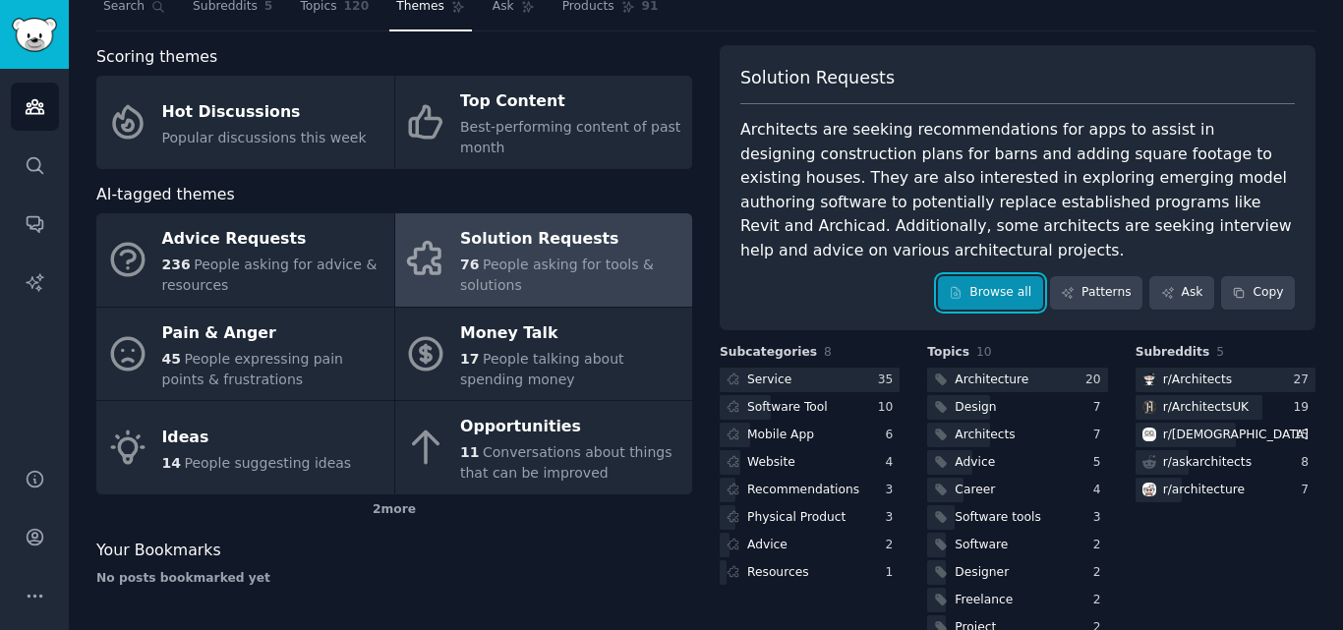
click at [1021, 281] on link "Browse all" at bounding box center [990, 292] width 105 height 33
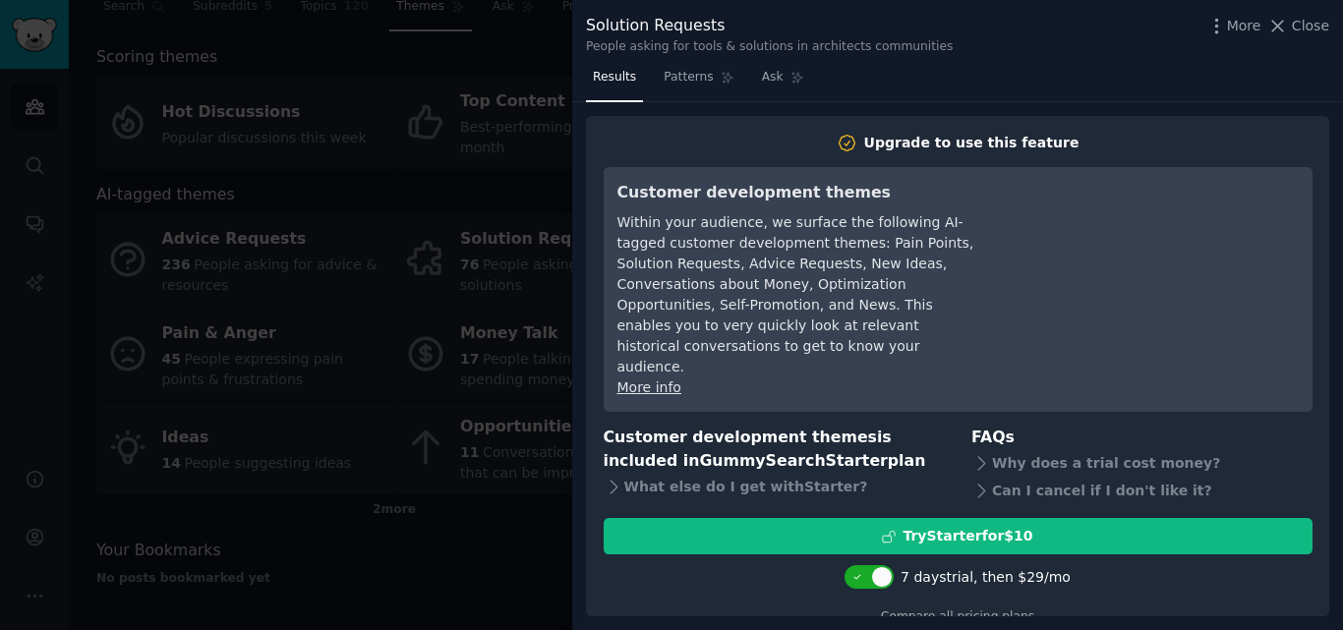
click at [488, 37] on div at bounding box center [671, 315] width 1343 height 630
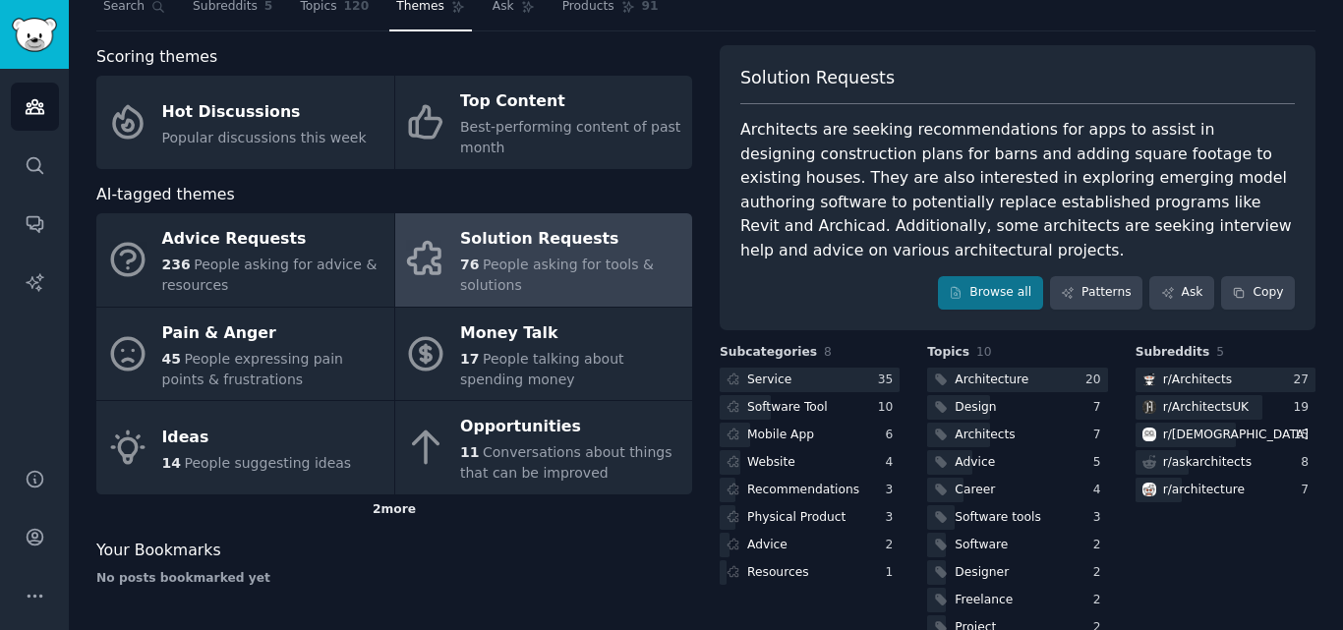
click at [381, 504] on div "2 more" at bounding box center [394, 510] width 596 height 31
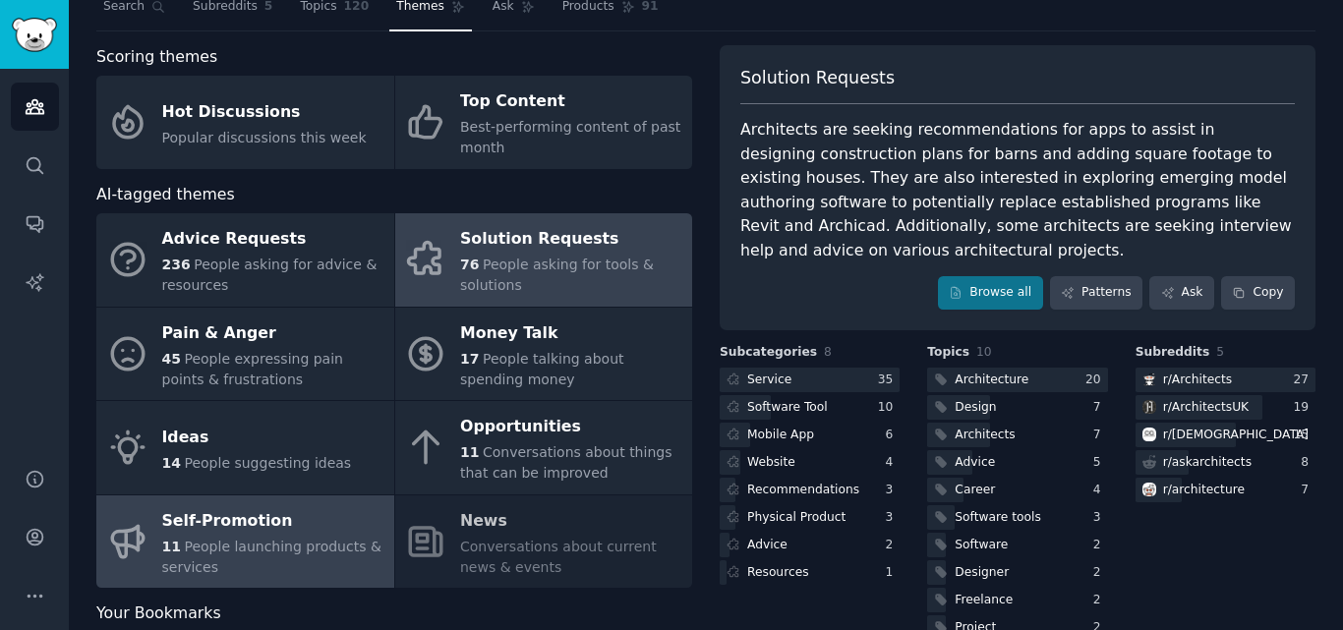
click at [286, 521] on div "Self-Promotion" at bounding box center [273, 520] width 222 height 31
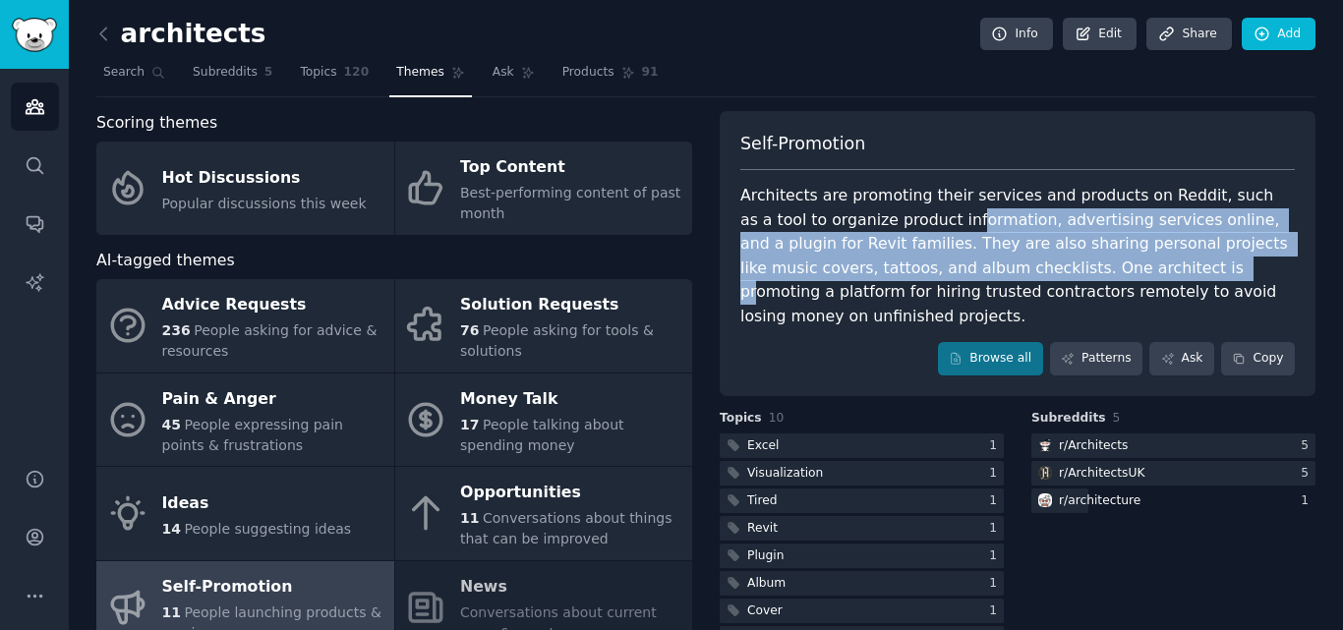
drag, startPoint x: 916, startPoint y: 228, endPoint x: 980, endPoint y: 258, distance: 70.4
click at [980, 258] on div "Architects are promoting their services and products on Reddit, such as a tool …" at bounding box center [1017, 256] width 555 height 145
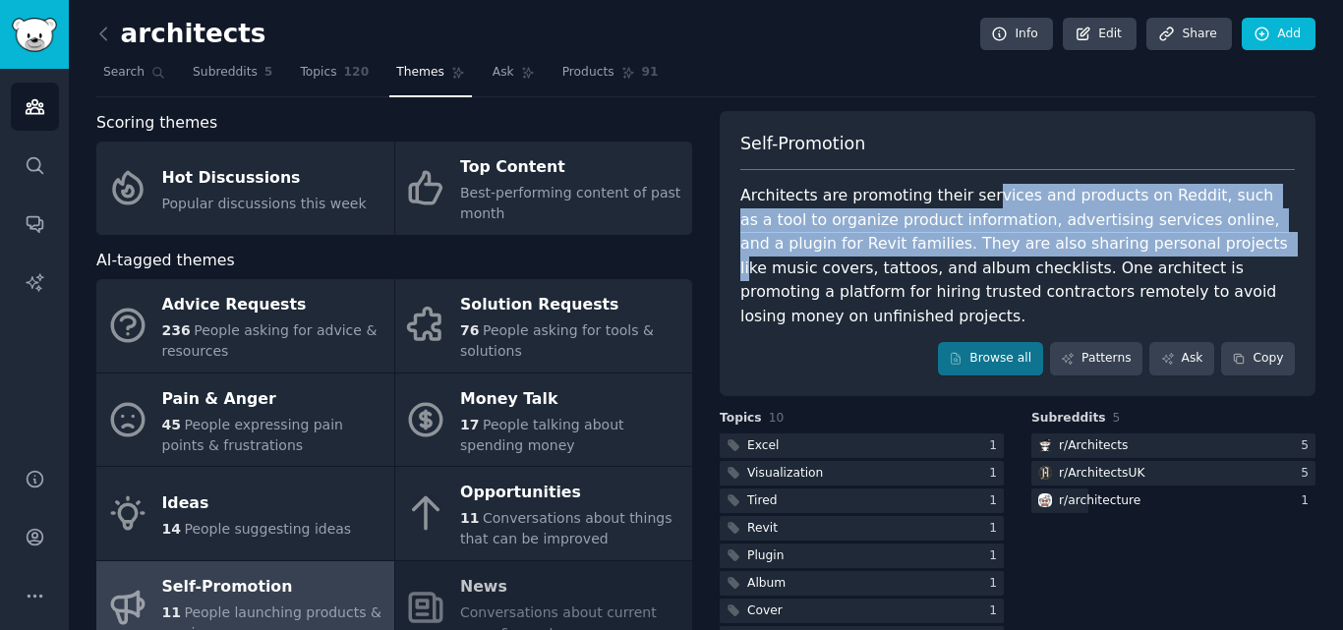
drag, startPoint x: 968, startPoint y: 204, endPoint x: 1080, endPoint y: 251, distance: 121.6
click at [1080, 251] on div "Architects are promoting their services and products on Reddit, such as a tool …" at bounding box center [1017, 256] width 555 height 145
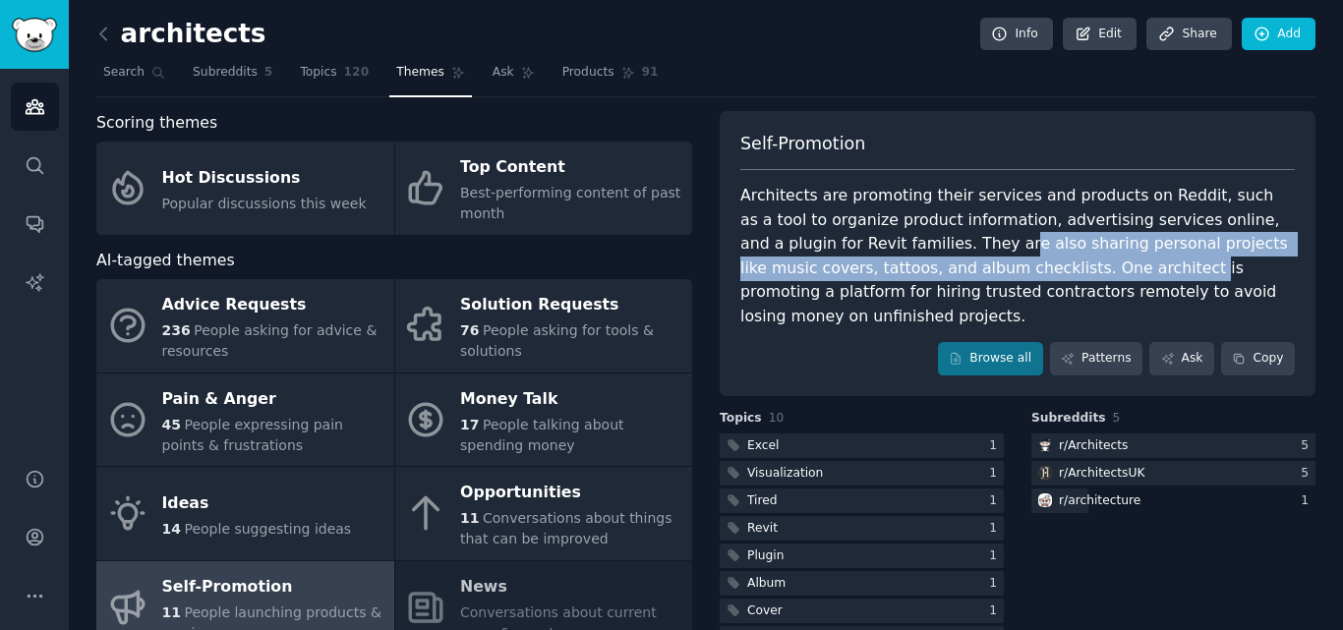
drag, startPoint x: 847, startPoint y: 251, endPoint x: 952, endPoint y: 265, distance: 106.1
click at [952, 265] on div "Architects are promoting their services and products on Reddit, such as a tool …" at bounding box center [1017, 256] width 555 height 145
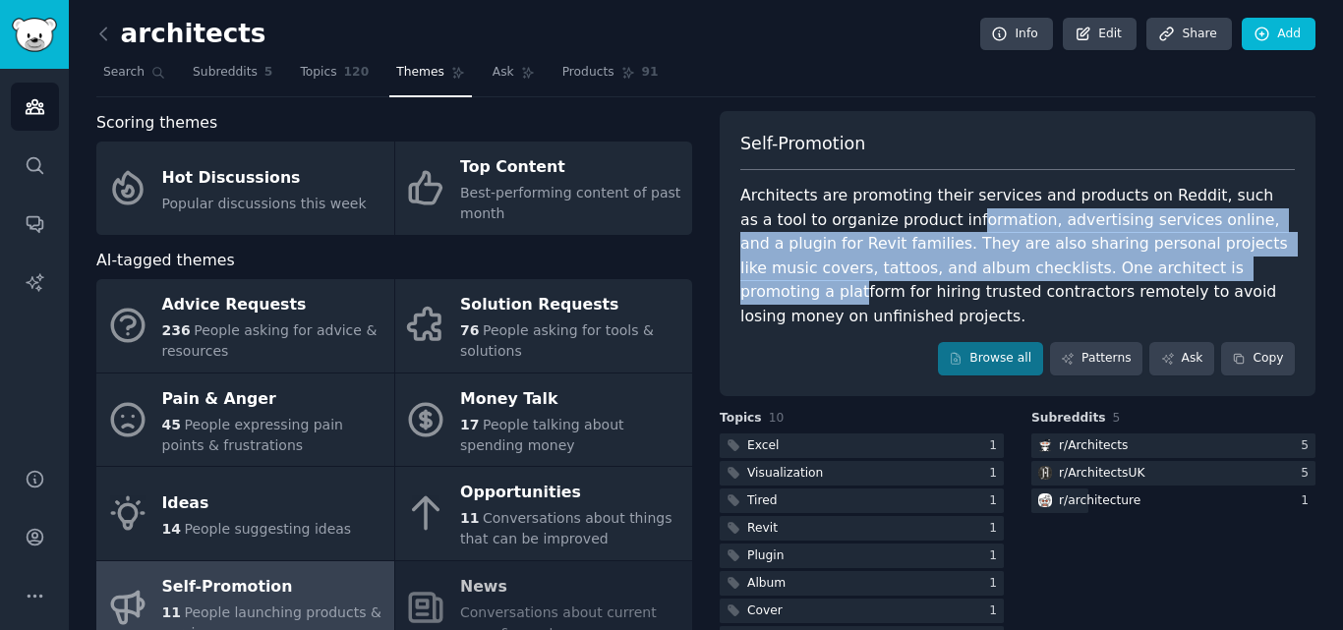
drag, startPoint x: 877, startPoint y: 230, endPoint x: 1084, endPoint y: 260, distance: 208.6
click at [1084, 260] on div "Architects are promoting their services and products on Reddit, such as a tool …" at bounding box center [1017, 256] width 555 height 145
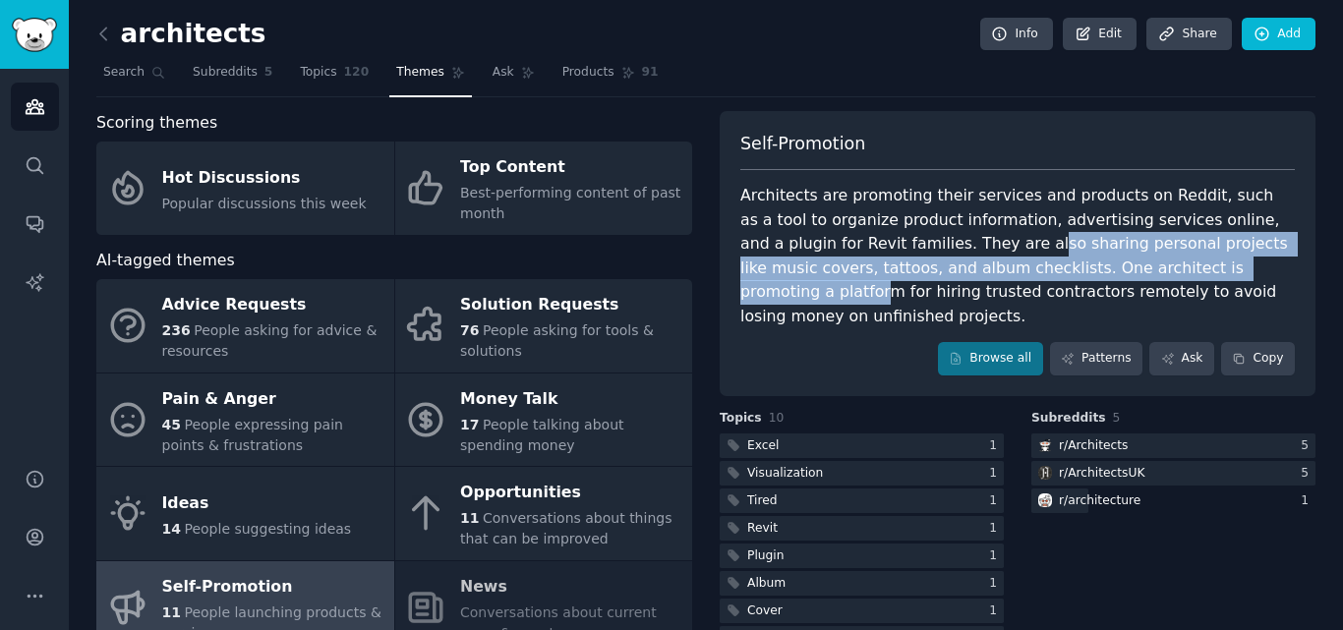
drag, startPoint x: 870, startPoint y: 246, endPoint x: 1103, endPoint y: 263, distance: 233.6
click at [1103, 263] on div "Architects are promoting their services and products on Reddit, such as a tool …" at bounding box center [1017, 256] width 555 height 145
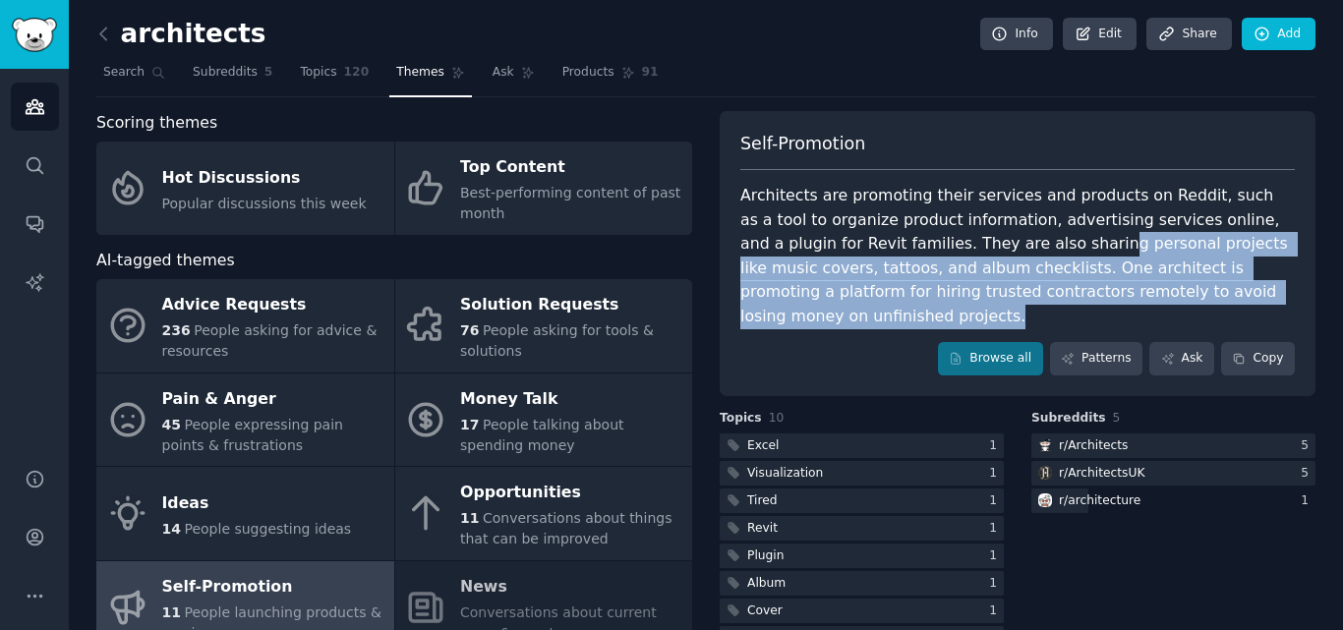
drag, startPoint x: 954, startPoint y: 246, endPoint x: 936, endPoint y: 245, distance: 17.7
click at [936, 245] on div "Architects are promoting their services and products on Reddit, such as a tool …" at bounding box center [1017, 256] width 555 height 145
